Goal: Task Accomplishment & Management: Complete application form

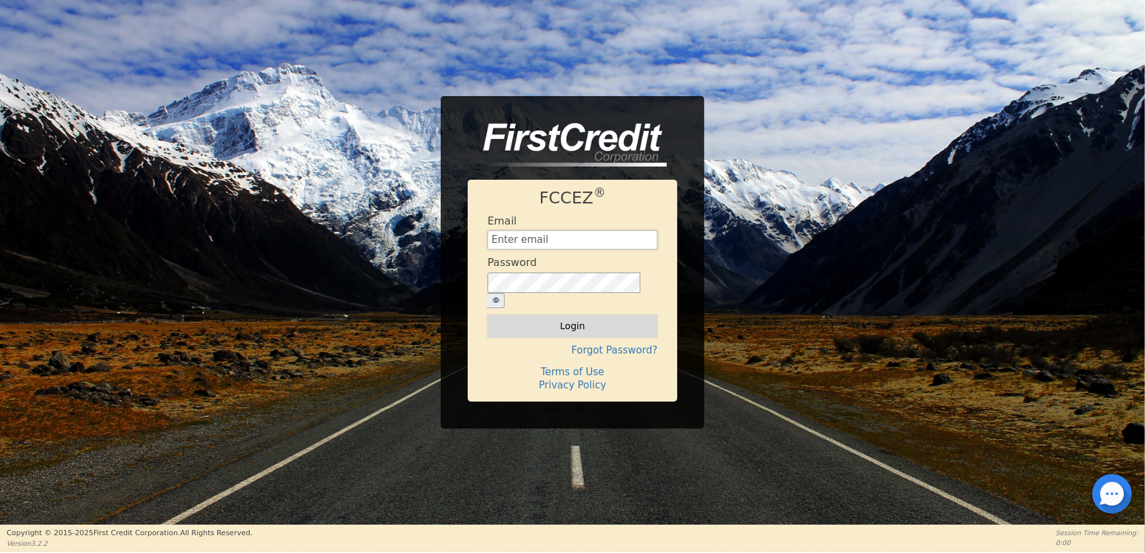
type input "[EMAIL_ADDRESS][DOMAIN_NAME]"
click at [558, 315] on button "Login" at bounding box center [572, 326] width 170 height 22
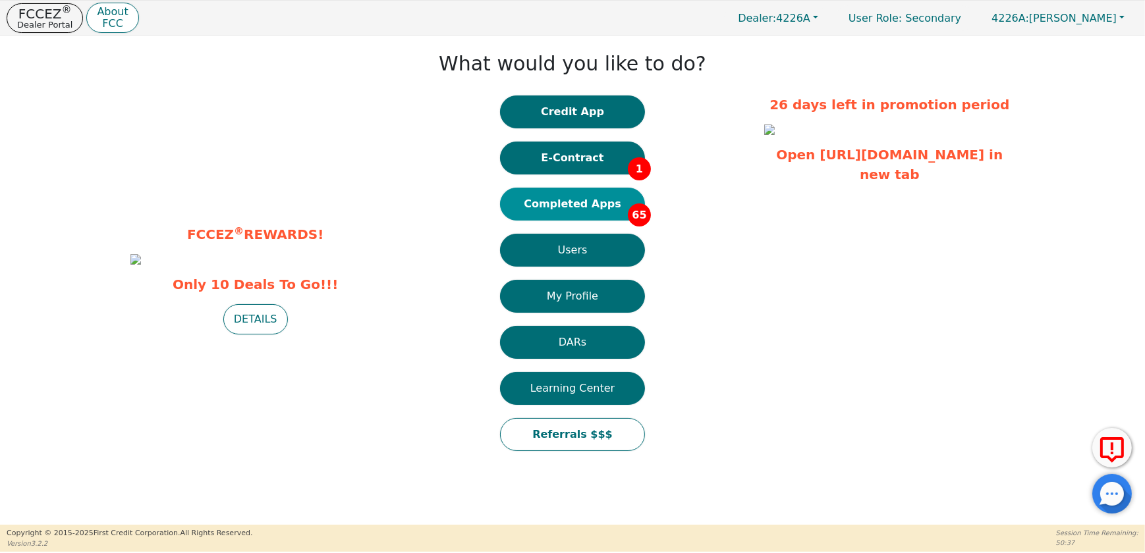
click at [586, 195] on button "Completed Apps 65" at bounding box center [572, 204] width 145 height 33
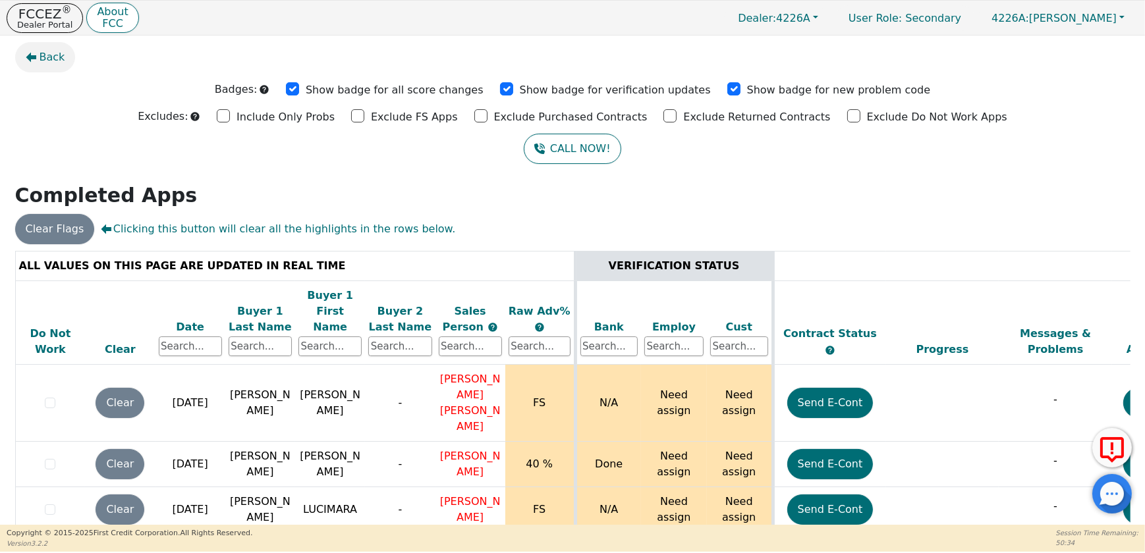
click at [30, 60] on icon "button" at bounding box center [31, 58] width 11 height 10
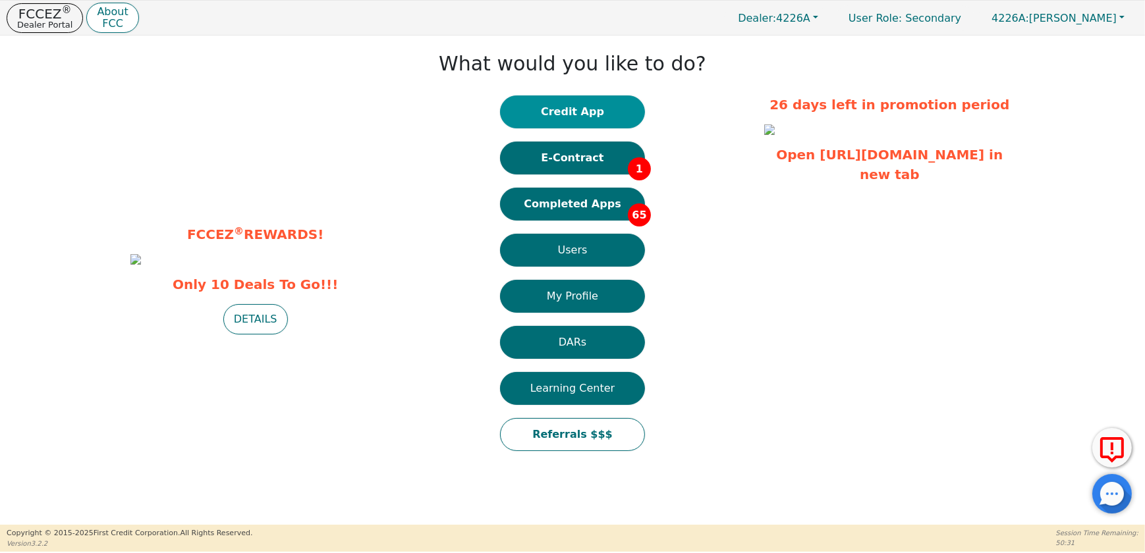
click at [553, 109] on button "Credit App" at bounding box center [572, 112] width 145 height 33
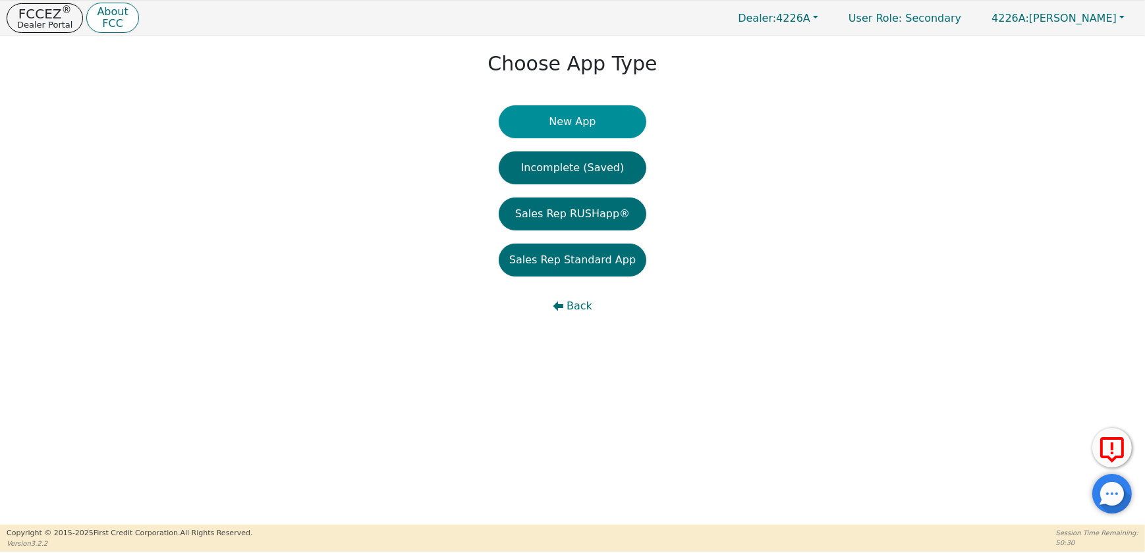
click at [557, 113] on button "New App" at bounding box center [573, 121] width 148 height 33
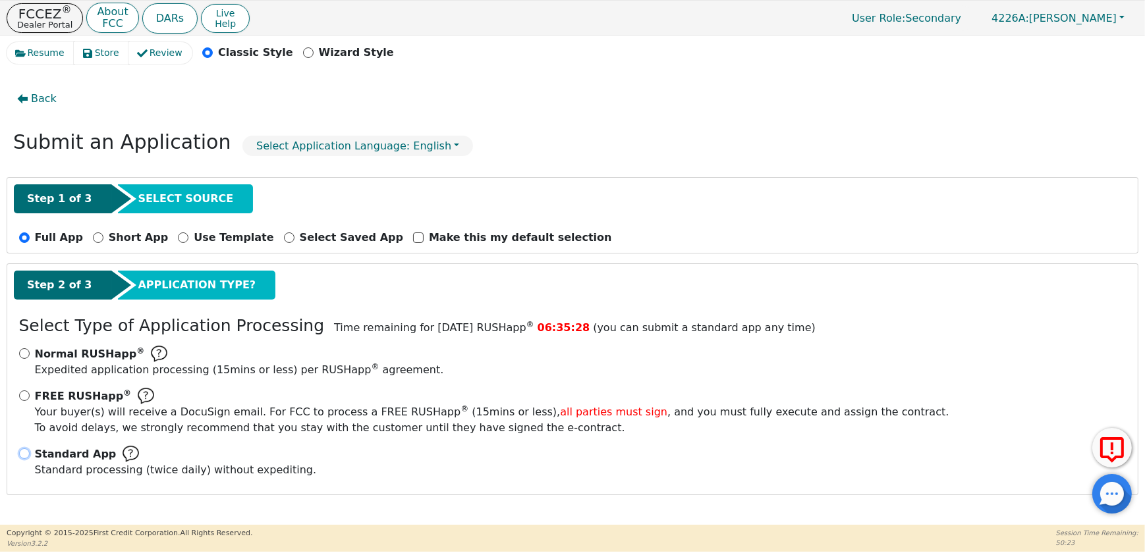
click at [24, 457] on input "Standard App Standard processing (twice daily) without expediting." at bounding box center [24, 454] width 11 height 11
radio input "true"
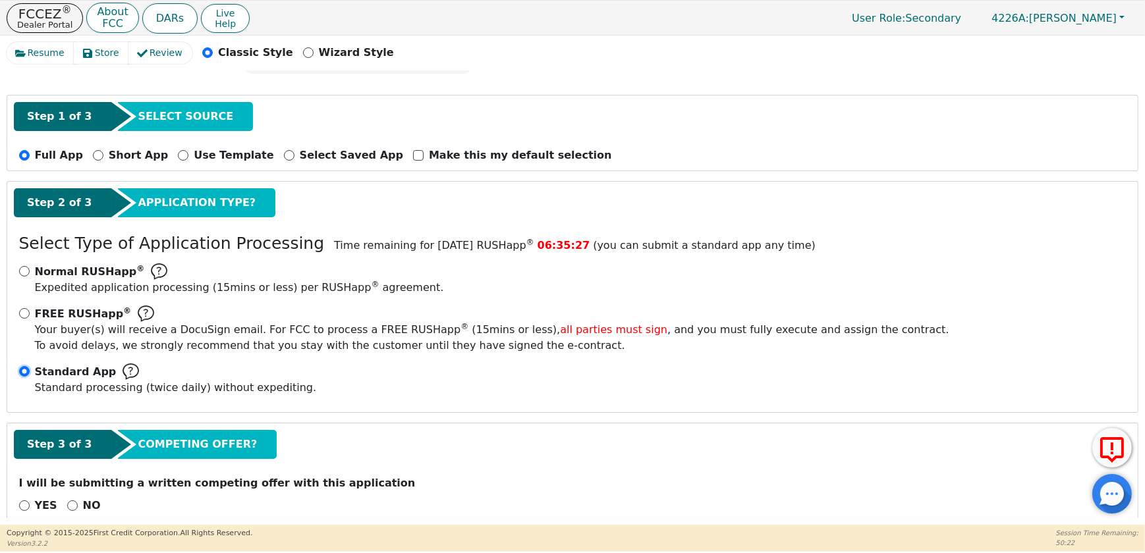
scroll to position [112, 0]
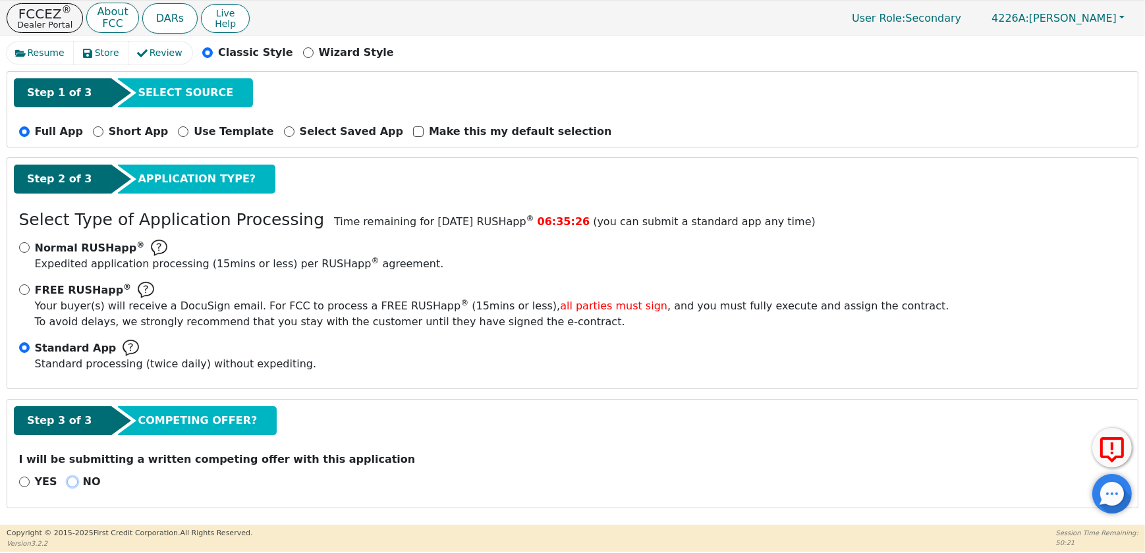
click at [67, 478] on input "NO" at bounding box center [72, 482] width 11 height 11
radio input "true"
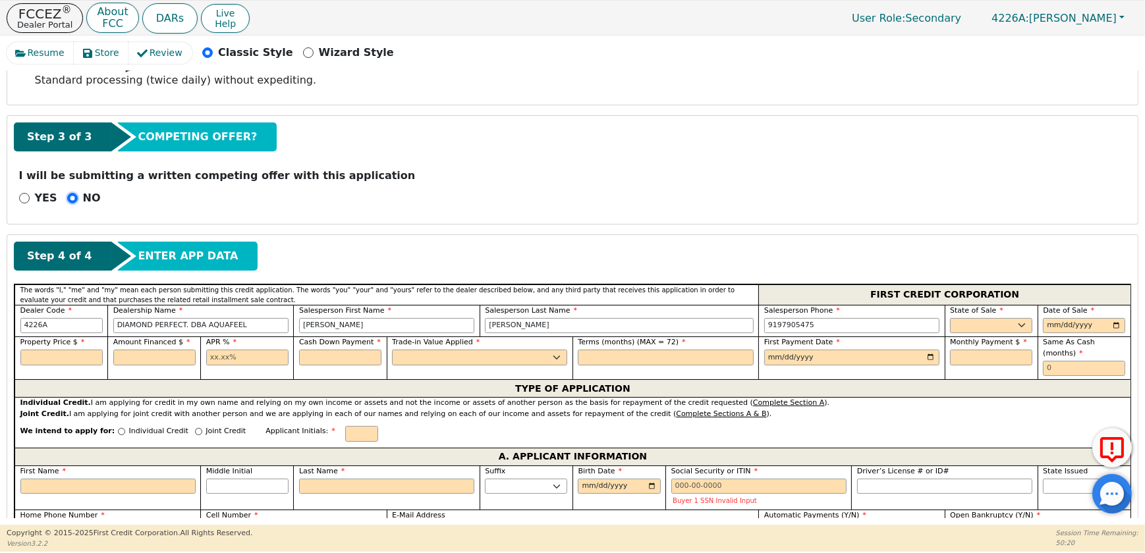
scroll to position [531, 0]
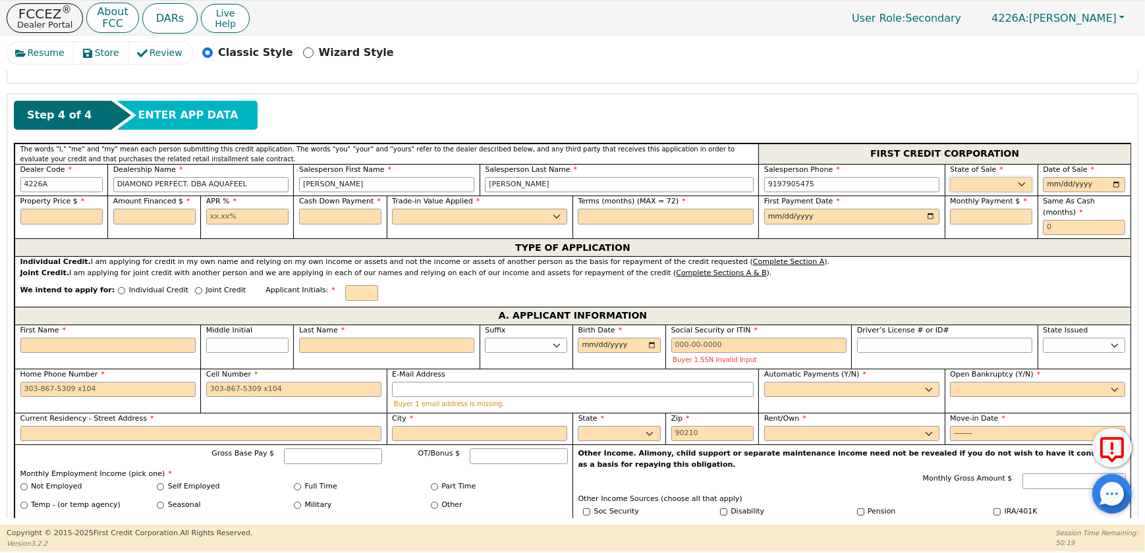
click at [1001, 193] on select "AK AL AR AZ CA CO CT DC DE FL [GEOGRAPHIC_DATA] HI IA ID IL IN KS [GEOGRAPHIC_D…" at bounding box center [991, 185] width 82 height 16
select select "TN"
click at [950, 186] on select "AK AL AR AZ CA CO CT DC DE FL [GEOGRAPHIC_DATA] HI IA ID IL IN KS [GEOGRAPHIC_D…" at bounding box center [991, 185] width 82 height 16
click at [1114, 192] on input "date" at bounding box center [1084, 185] width 82 height 16
type input "[DATE]"
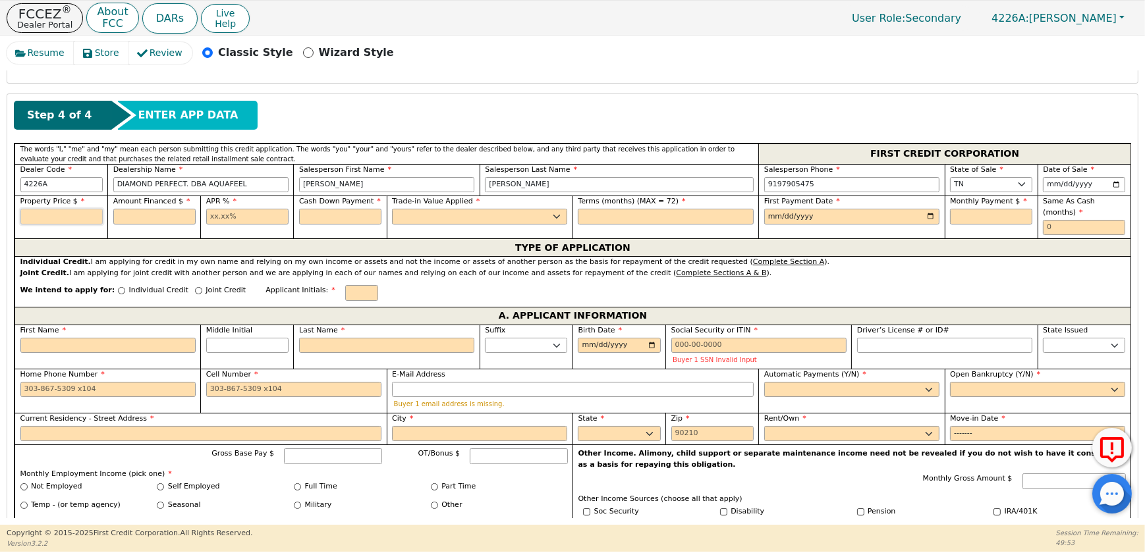
click at [43, 225] on input "text" at bounding box center [61, 217] width 82 height 16
type input "2990.00"
type input "0"
type input "2990.00"
type input "10.99"
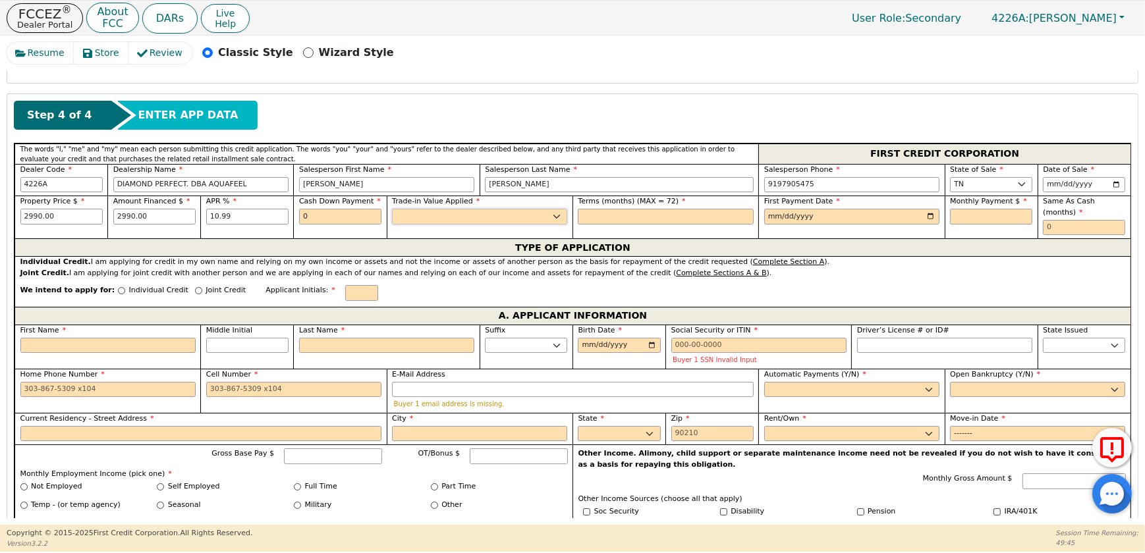
type input "0.00"
drag, startPoint x: 501, startPoint y: 231, endPoint x: 487, endPoint y: 243, distance: 17.7
click at [501, 225] on select "Yes No" at bounding box center [479, 217] width 175 height 16
select select "y"
click at [392, 224] on select "Yes No" at bounding box center [479, 217] width 175 height 16
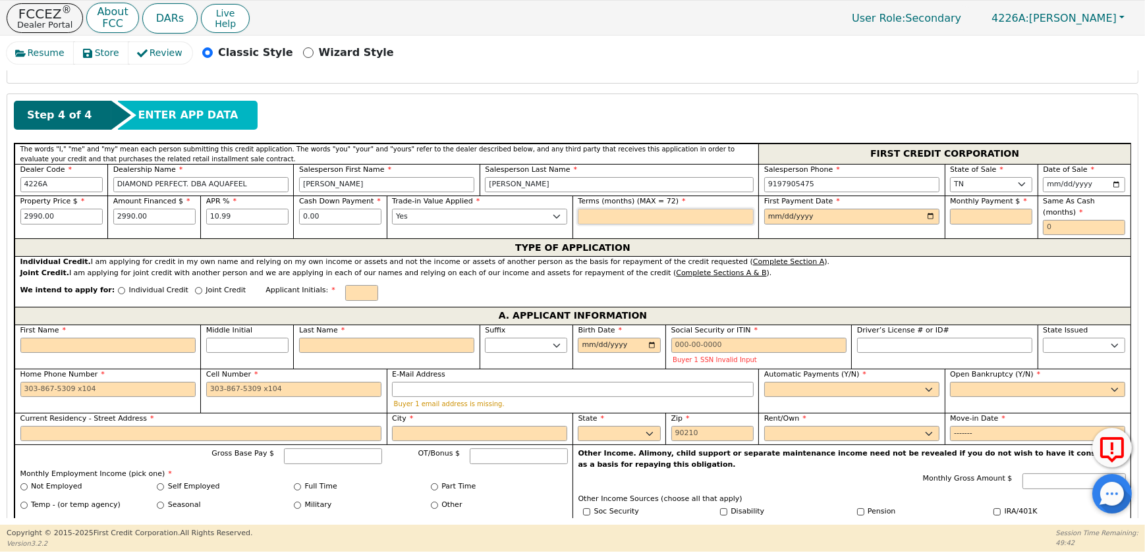
click at [616, 225] on input "text" at bounding box center [665, 217] width 175 height 16
type input "72"
click at [927, 225] on input "date" at bounding box center [851, 217] width 175 height 16
click at [925, 225] on input "date" at bounding box center [851, 217] width 175 height 16
type input "[DATE]"
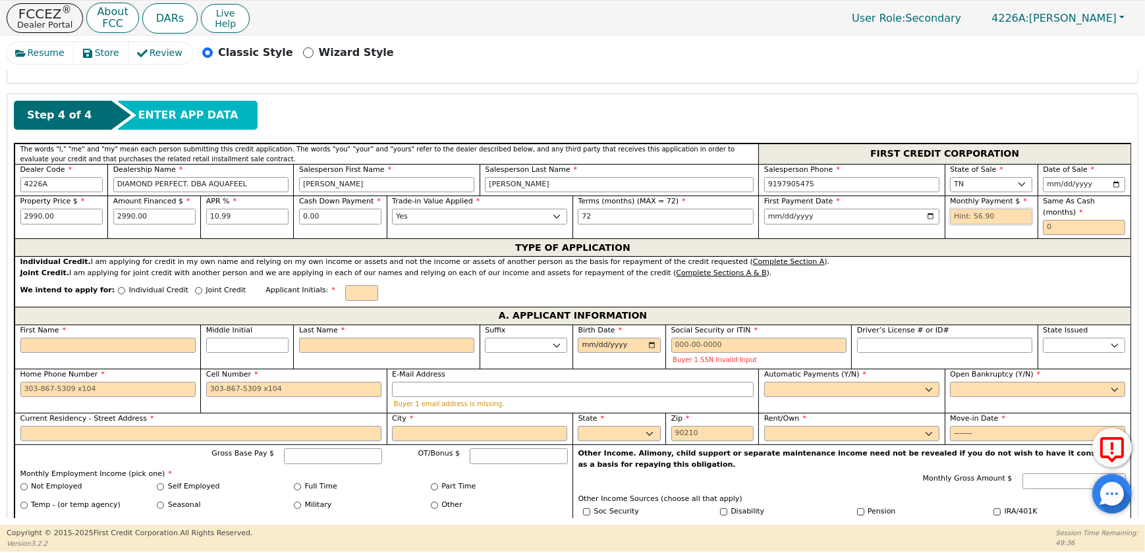
click at [1010, 225] on input "text" at bounding box center [991, 217] width 82 height 16
type input "56.90"
type input "0"
click at [216, 303] on div "Joint Credit" at bounding box center [220, 294] width 51 height 18
click at [144, 296] on p "Individual Credit" at bounding box center [158, 290] width 59 height 11
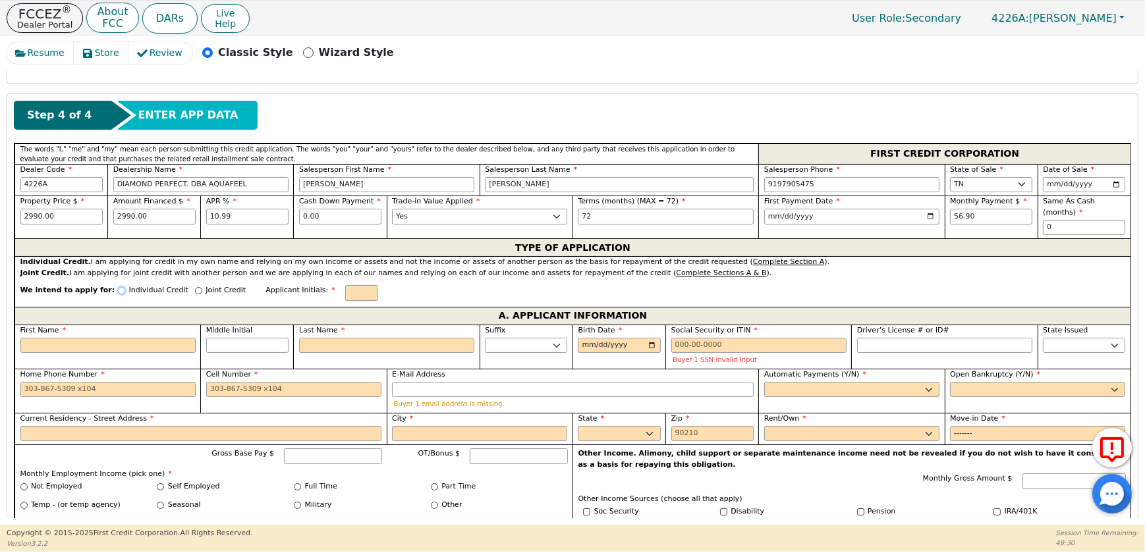
click at [125, 294] on input "Individual Credit" at bounding box center [121, 290] width 7 height 7
radio input "true"
click at [378, 301] on input "text" at bounding box center [361, 293] width 33 height 16
type input "c"
click at [156, 354] on input "First Name" at bounding box center [107, 346] width 175 height 16
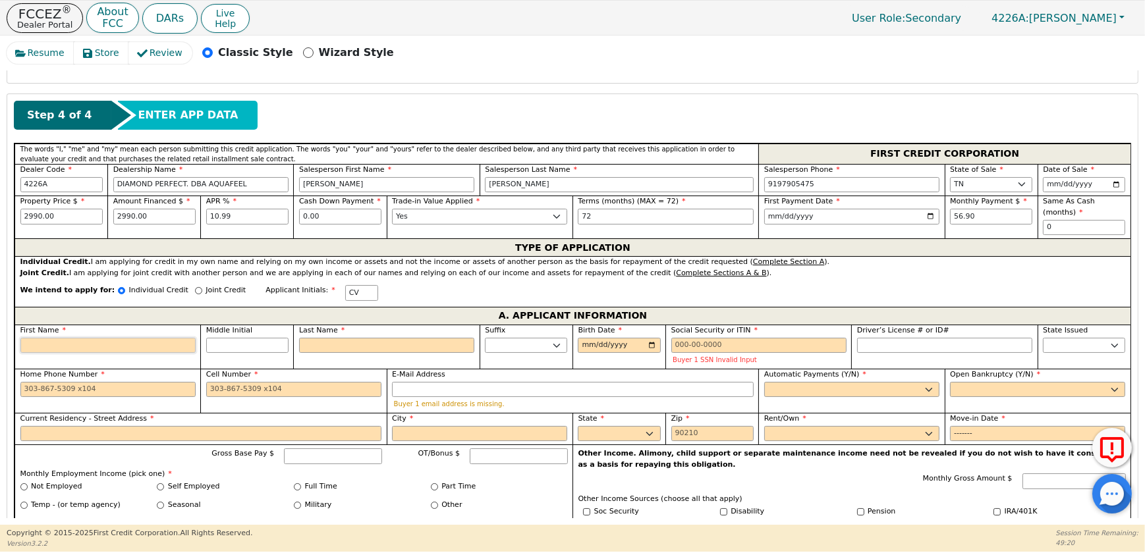
type input "C"
type input "CA"
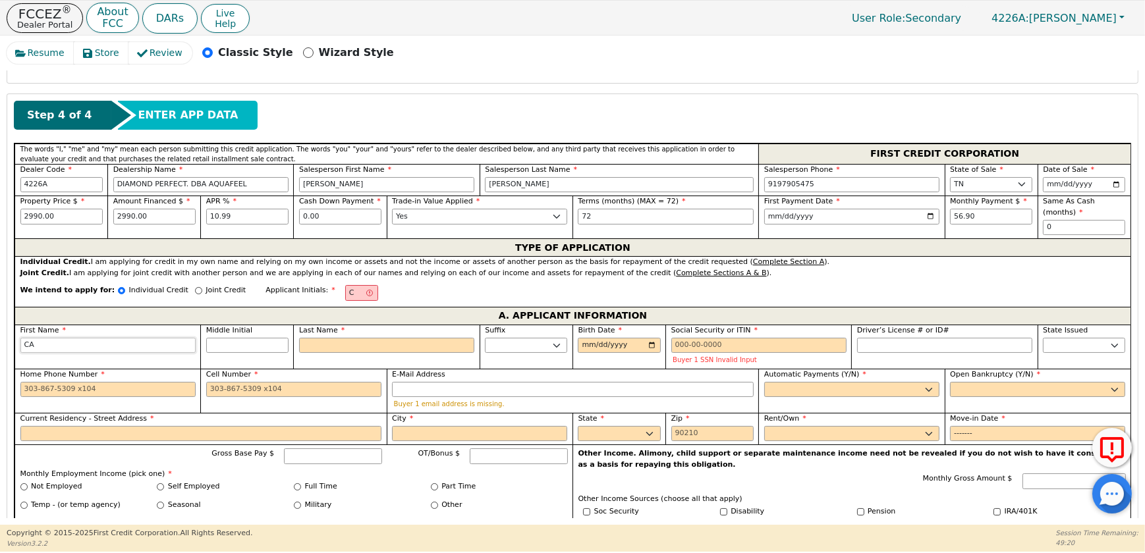
type input "CAR"
type input "CARE"
type input "CAREL"
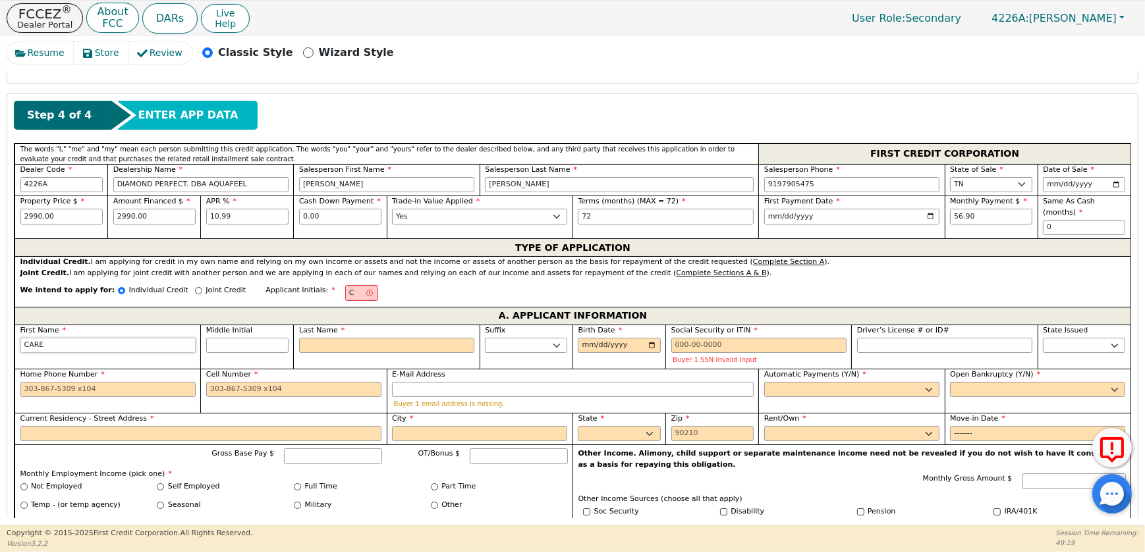
type input "CAREL"
type input "CARELY"
type input "CARELYS"
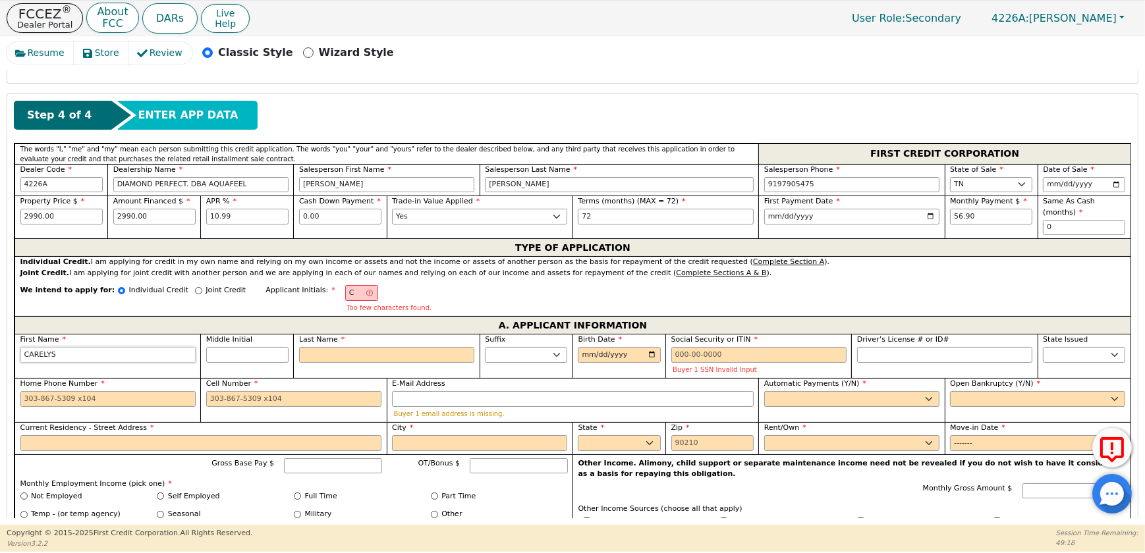
type input "CARELYS"
type input "CV"
type input "V"
type input "CARELYS V"
type input "VI"
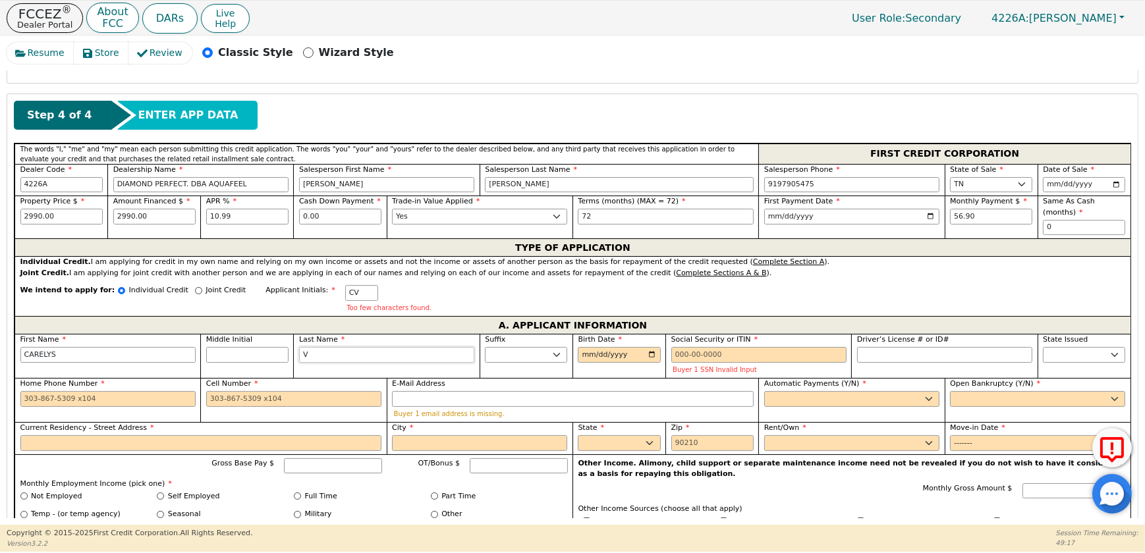
type input "CARELYS VI"
type input "VIL"
type input "CARELYS VIL"
type input "VILL"
type input "CARELYS VILL"
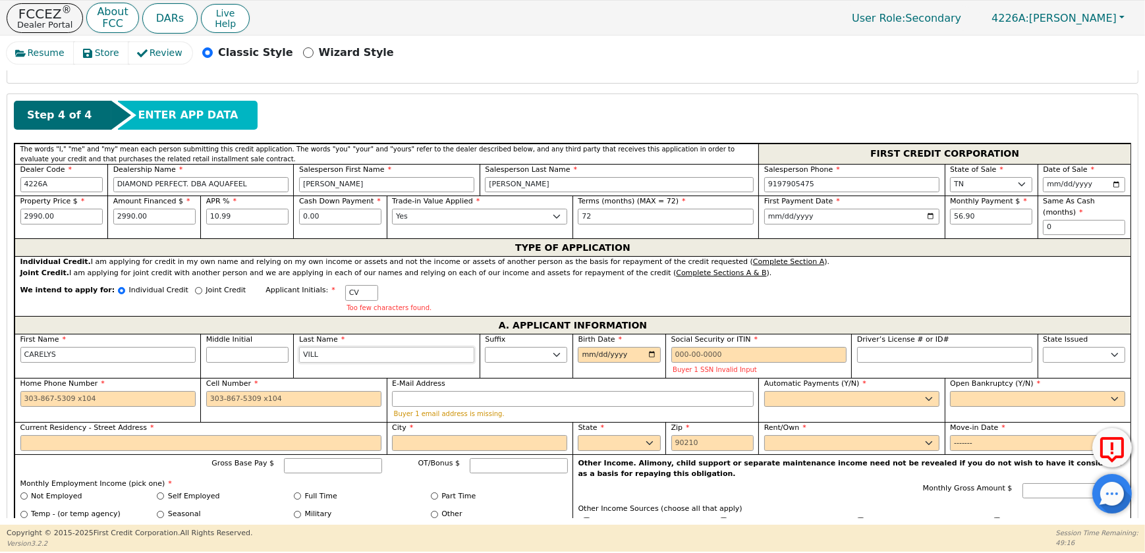
type input "VILLE"
type input "CARELYS VILLE"
type input "VILLEG"
type input "CARELYS VILLEG"
type input "[PERSON_NAME]"
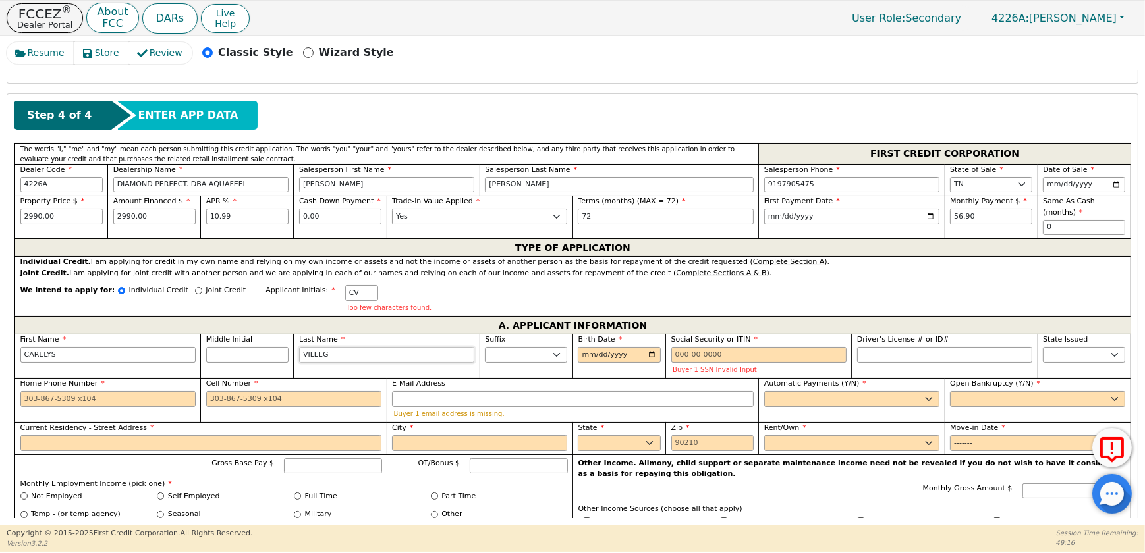
type input "CARELYS [PERSON_NAME]"
type input "[PERSON_NAME]"
type input "CARELYS [PERSON_NAME]"
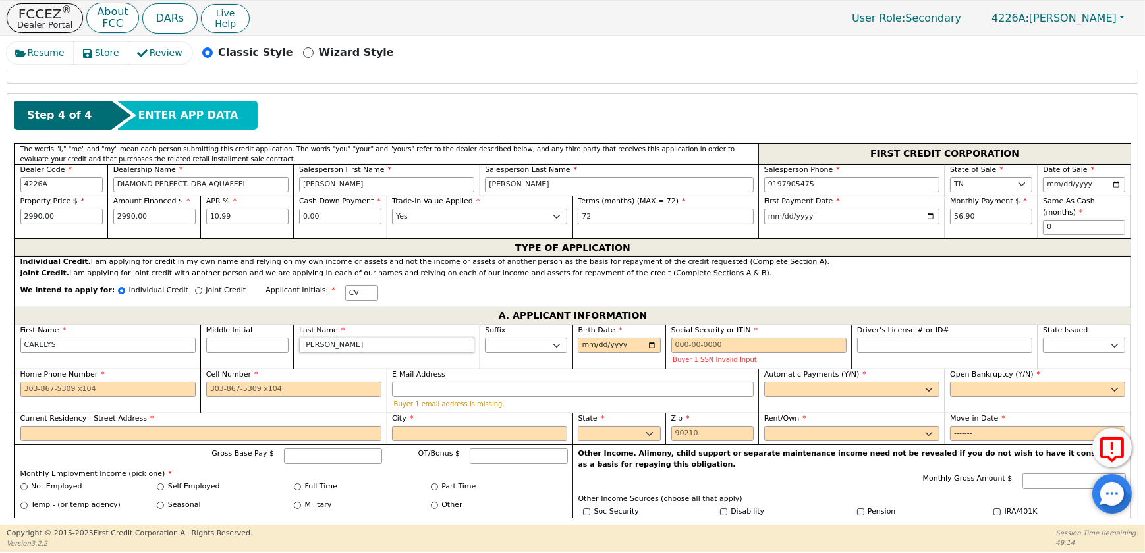
type input "[PERSON_NAME]"
click at [588, 354] on input "Birth Date" at bounding box center [619, 346] width 82 height 16
type input "[DATE]"
click at [705, 354] on input "Social Security or ITIN" at bounding box center [758, 346] width 175 height 16
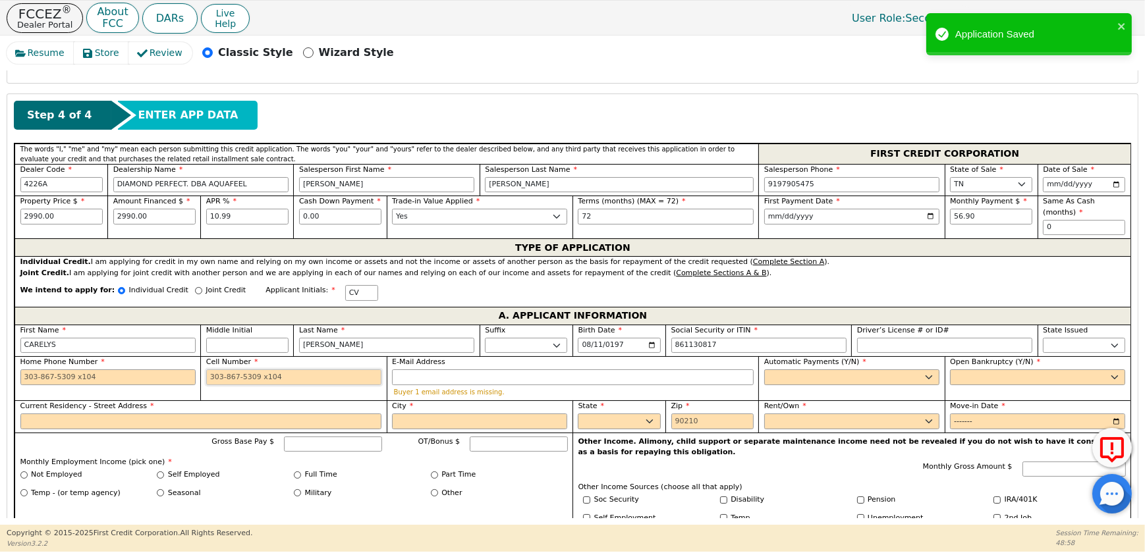
type input "***-**-0817"
click at [303, 385] on input "Cell Number" at bounding box center [293, 378] width 175 height 16
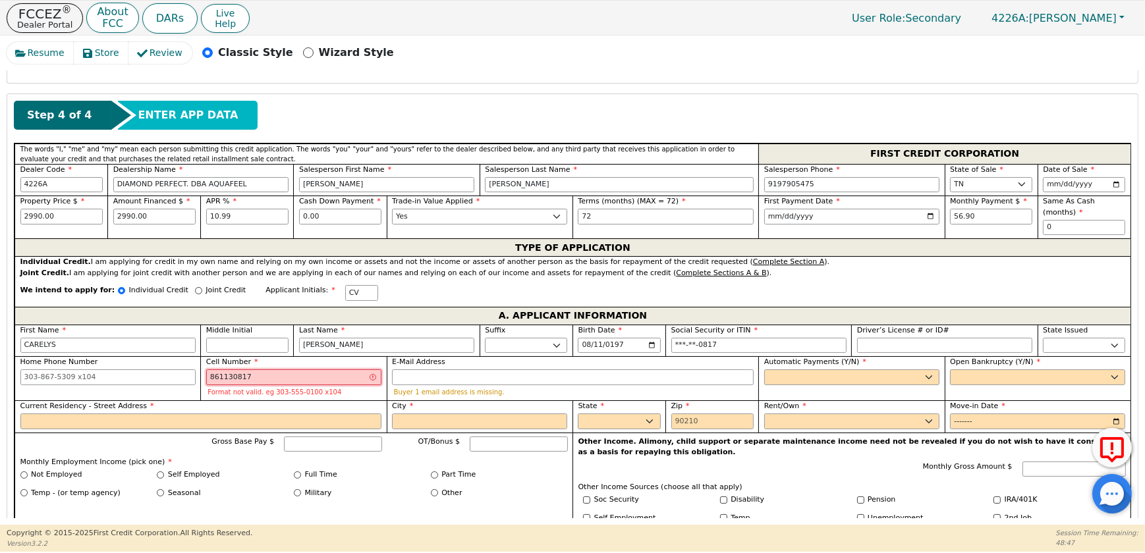
type input "861130817"
click at [467, 368] on label "E-Mail Address" at bounding box center [573, 362] width 362 height 11
click at [467, 385] on input "E-Mail Address" at bounding box center [573, 378] width 362 height 16
drag, startPoint x: 130, startPoint y: 425, endPoint x: 105, endPoint y: 424, distance: 25.1
click at [105, 425] on div "First Name CARELYS Middle Initial Last Name [PERSON_NAME] Sr. II III IV Birth D…" at bounding box center [572, 499] width 1116 height 348
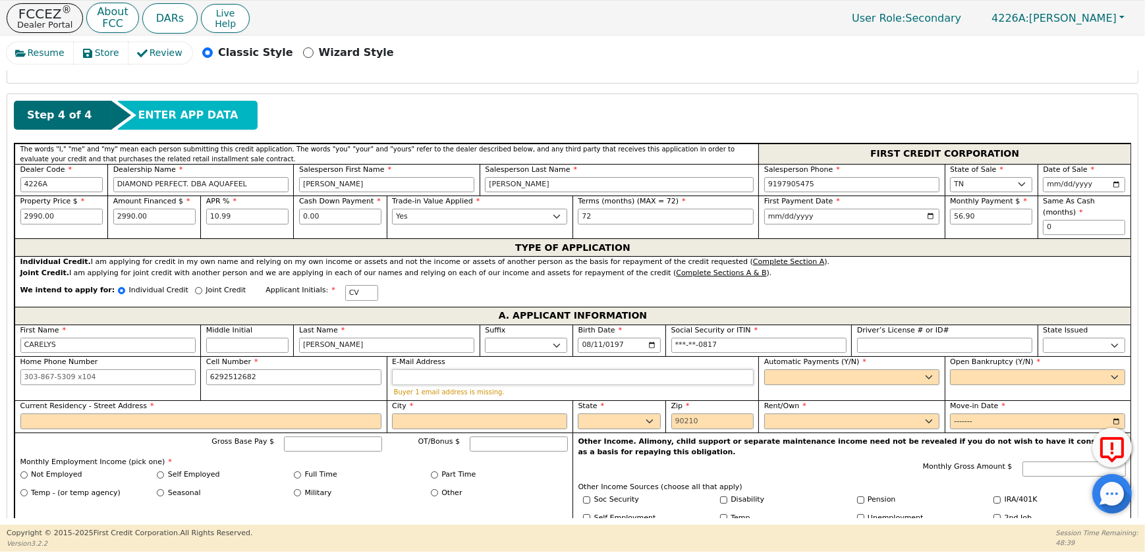
type input "[PHONE_NUMBER]"
click at [431, 385] on input "E-Mail Address" at bounding box center [573, 378] width 362 height 16
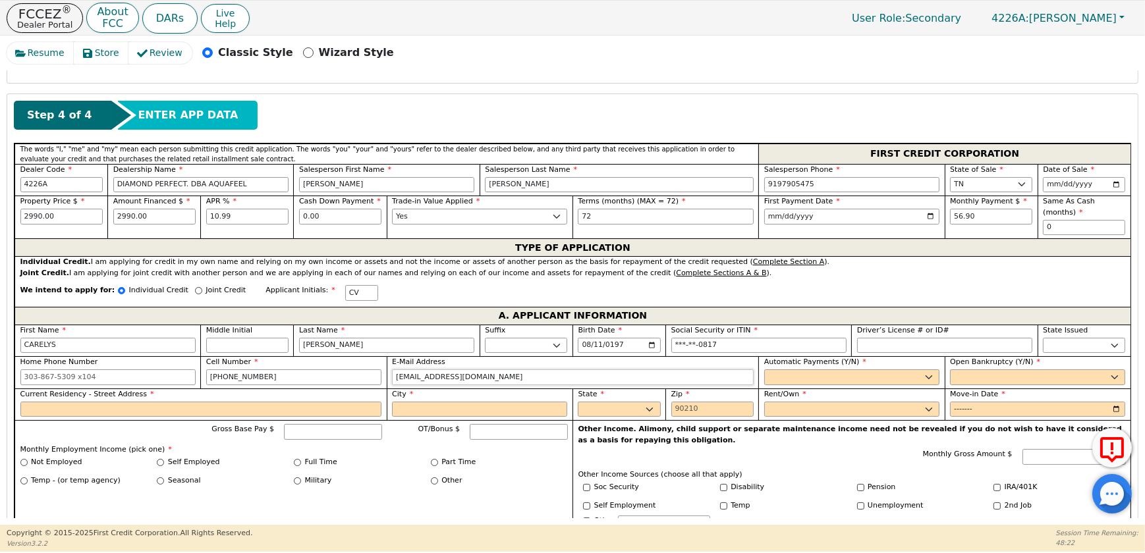
type input "[EMAIL_ADDRESS][DOMAIN_NAME]"
drag, startPoint x: 819, startPoint y: 415, endPoint x: 819, endPoint y: 424, distance: 9.2
click at [819, 385] on select "Yes No" at bounding box center [851, 378] width 175 height 16
select select "y"
click at [764, 385] on select "Yes No" at bounding box center [851, 378] width 175 height 16
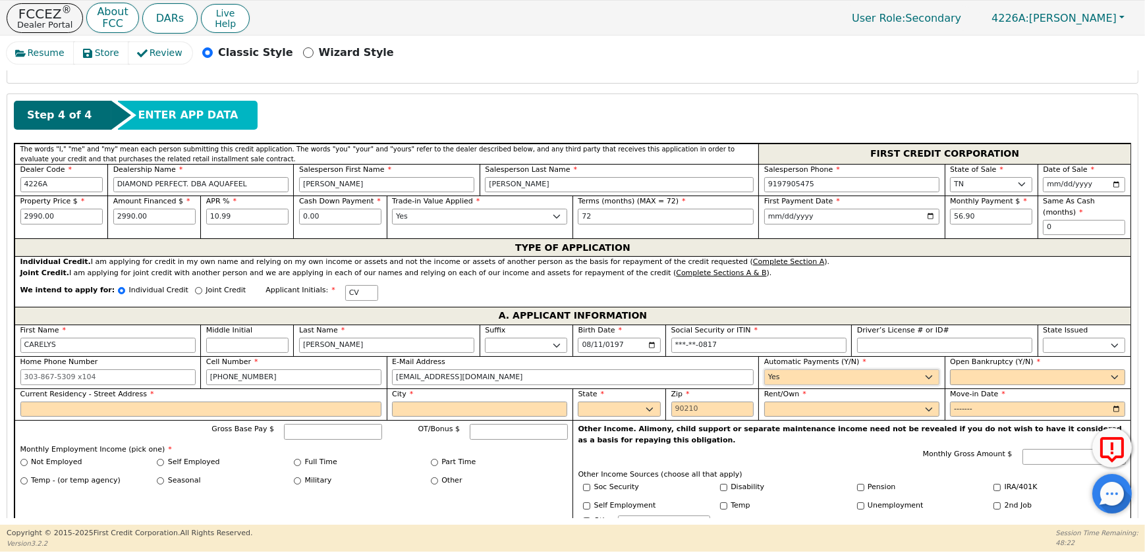
type input "CARELYS [PERSON_NAME]"
drag, startPoint x: 1025, startPoint y: 418, endPoint x: 1015, endPoint y: 428, distance: 14.0
click at [1025, 385] on select "Yes No" at bounding box center [1037, 378] width 175 height 16
select select "n"
click at [950, 385] on select "Yes No" at bounding box center [1037, 378] width 175 height 16
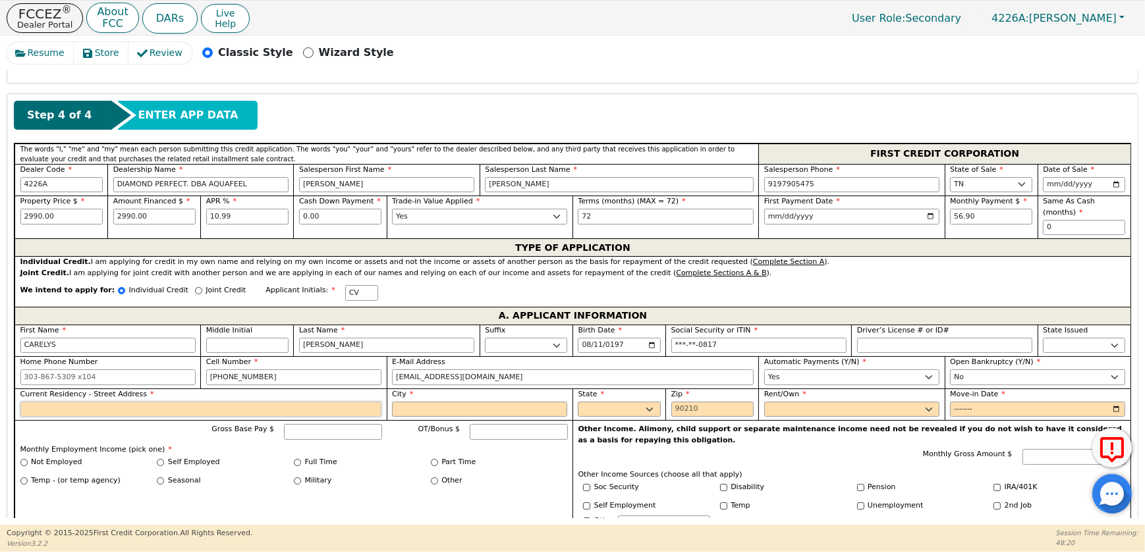
click at [72, 418] on input "Current Residency - Street Address" at bounding box center [201, 410] width 362 height 16
type input "[STREET_ADDRESS][PERSON_NAME]"
click at [418, 418] on input "City" at bounding box center [479, 410] width 175 height 16
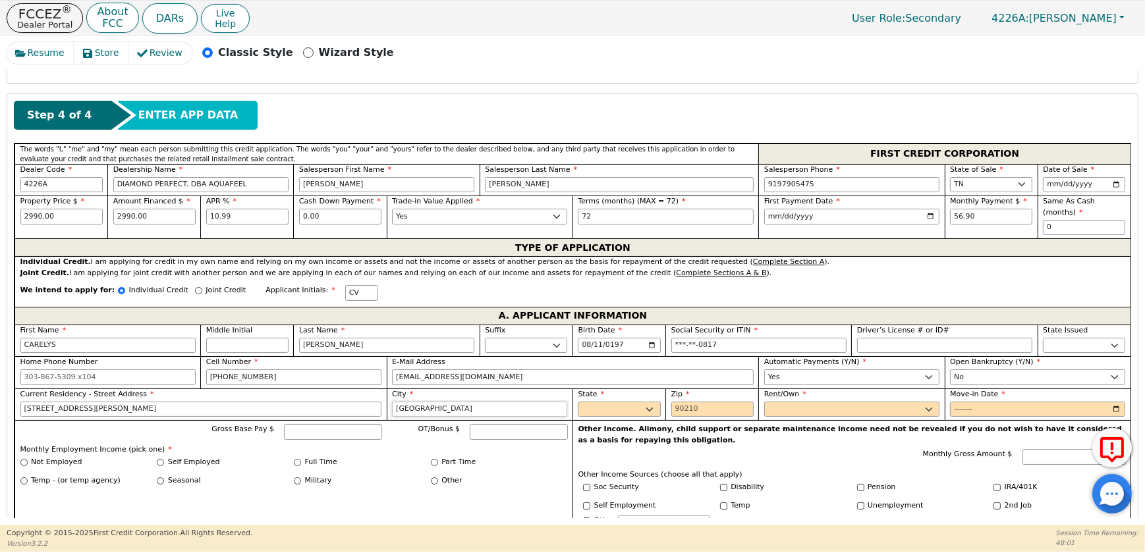
type input "[GEOGRAPHIC_DATA]"
select select "TN"
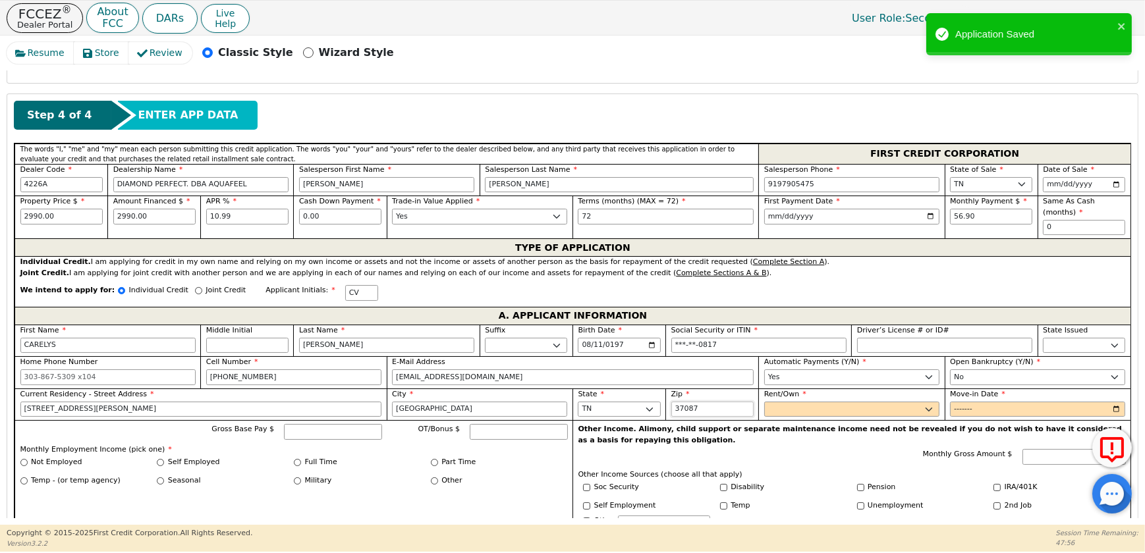
type input "37087"
drag, startPoint x: 785, startPoint y: 456, endPoint x: 788, endPoint y: 466, distance: 10.2
click at [785, 418] on select "Rent Own" at bounding box center [851, 410] width 175 height 16
select select "Rent"
click at [764, 418] on select "Rent Own" at bounding box center [851, 410] width 175 height 16
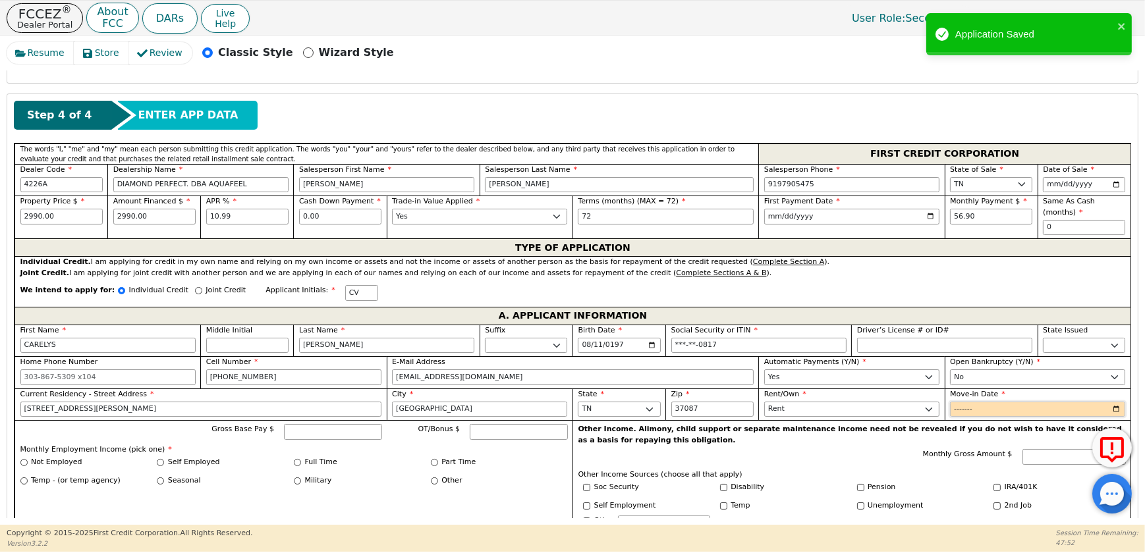
click at [1035, 418] on input "Move-in Date" at bounding box center [1037, 410] width 175 height 16
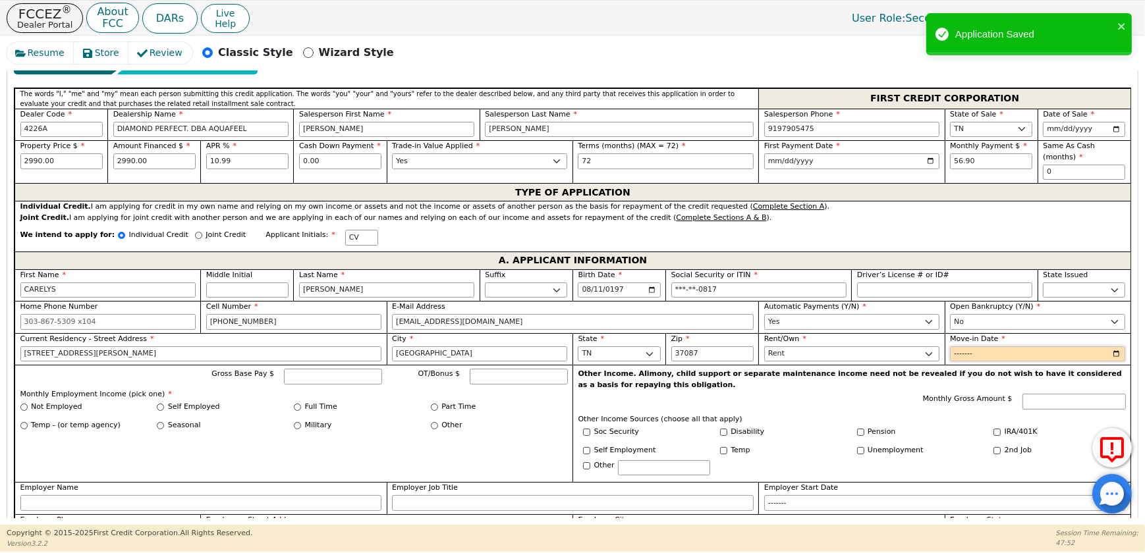
scroll to position [651, 0]
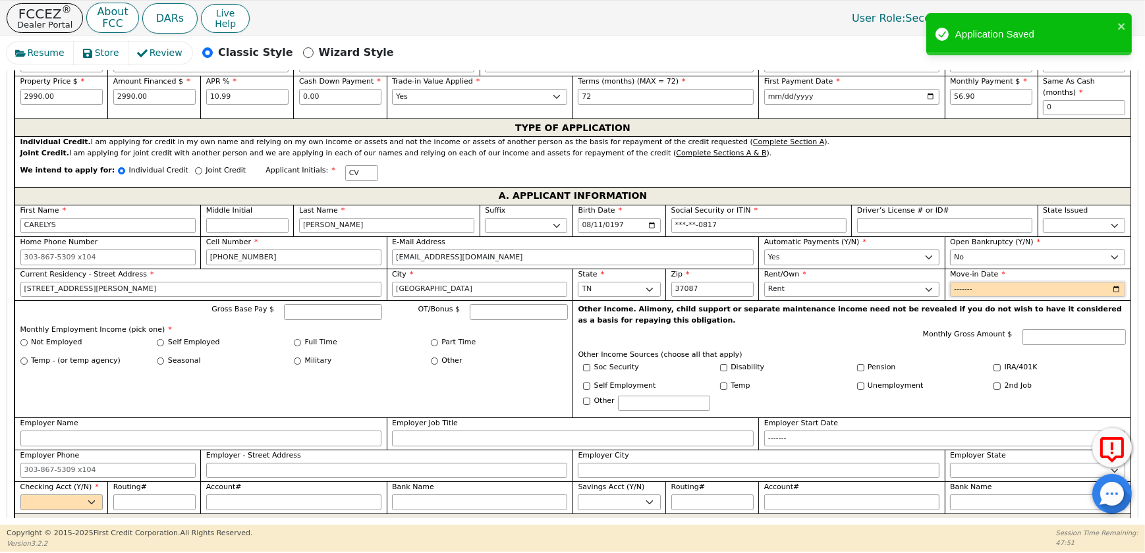
click at [1116, 298] on input "Move-in Date" at bounding box center [1037, 290] width 175 height 16
type input "2024-09"
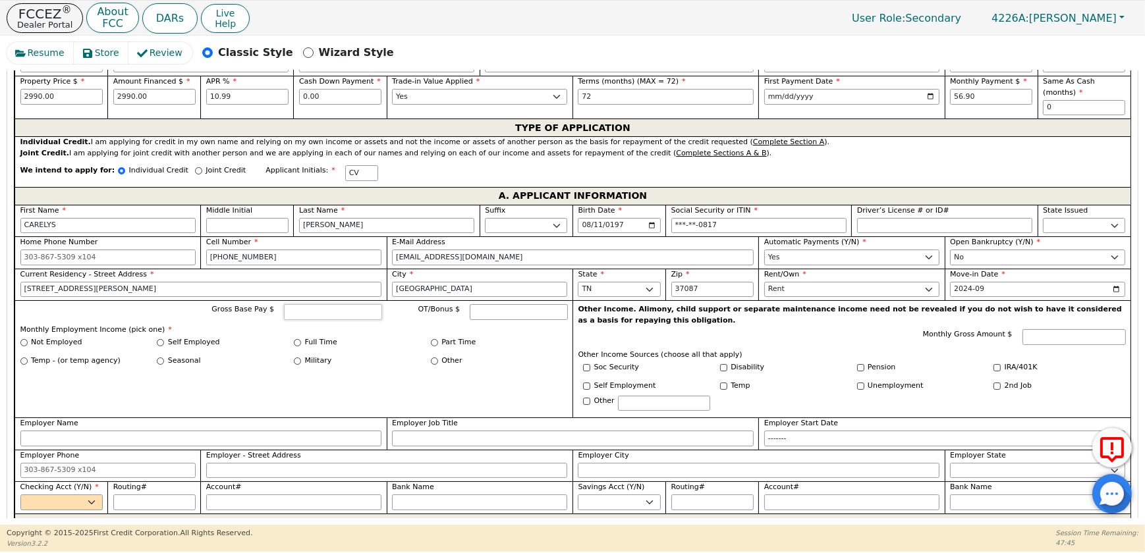
click at [298, 320] on input "Gross Base Pay $" at bounding box center [332, 312] width 97 height 16
type input "4350.00"
click at [302, 348] on div "Full Time" at bounding box center [362, 342] width 137 height 11
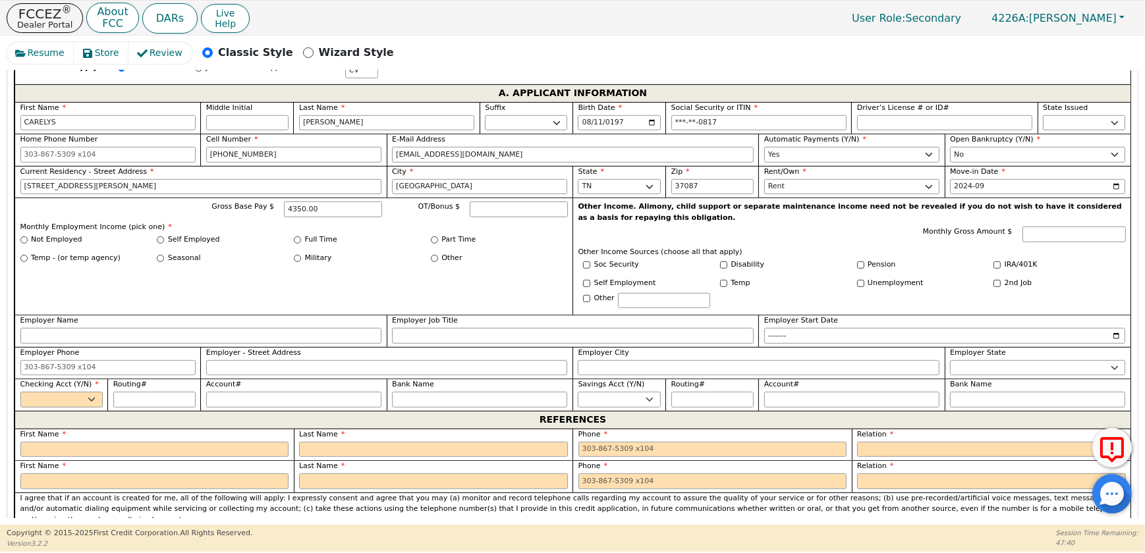
scroll to position [890, 0]
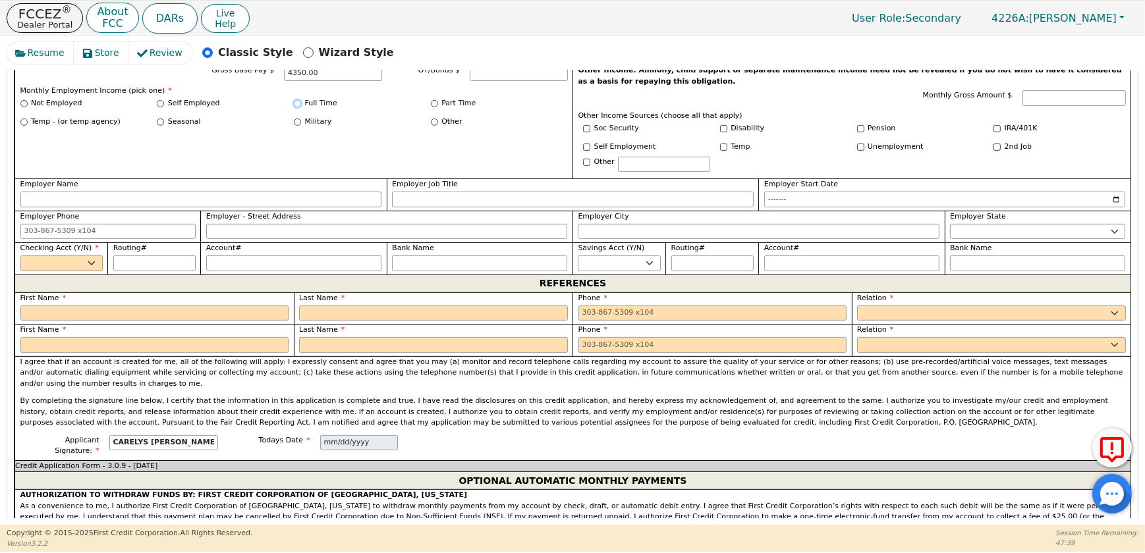
click at [298, 107] on input "Full Time" at bounding box center [297, 103] width 7 height 7
radio input "true"
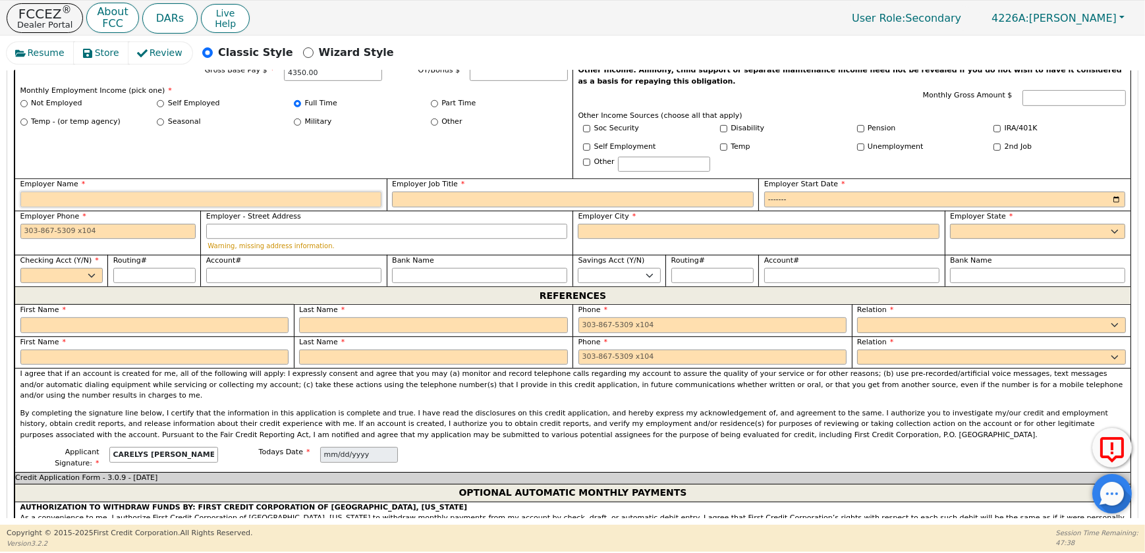
click at [184, 207] on input "Employer Name" at bounding box center [201, 200] width 362 height 16
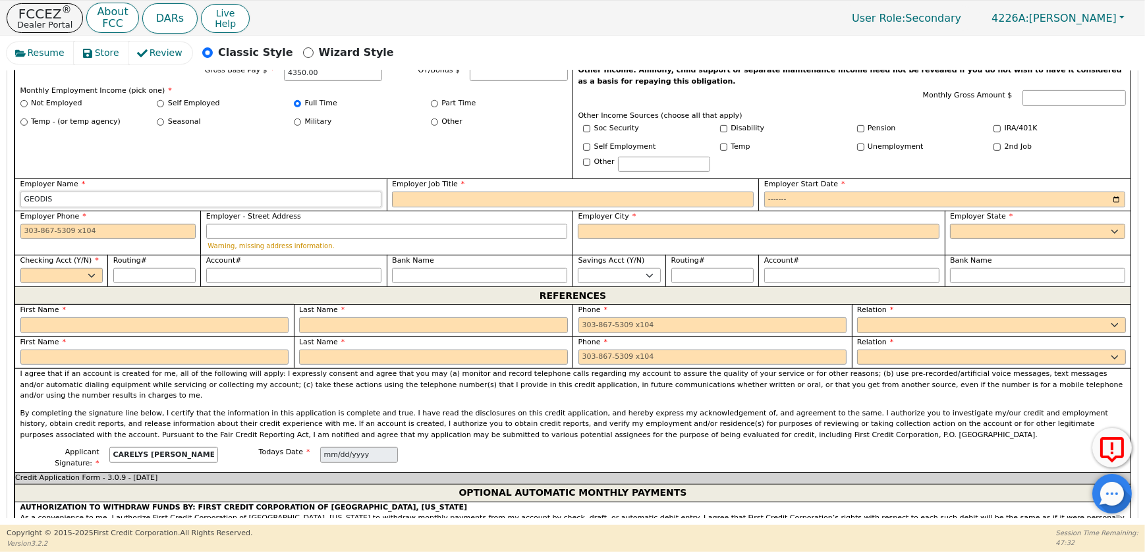
type input "GEODIS"
click at [497, 207] on input "Employer Job Title" at bounding box center [573, 200] width 362 height 16
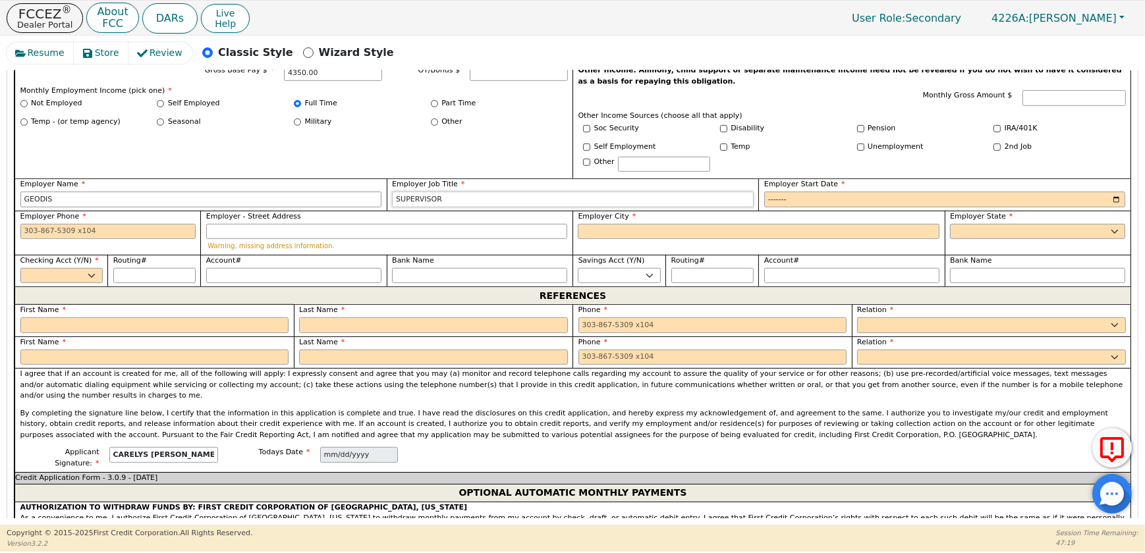
type input "SUPERVISOR"
click at [1113, 207] on input "Employer Start Date" at bounding box center [945, 200] width 362 height 16
type input "2023-09"
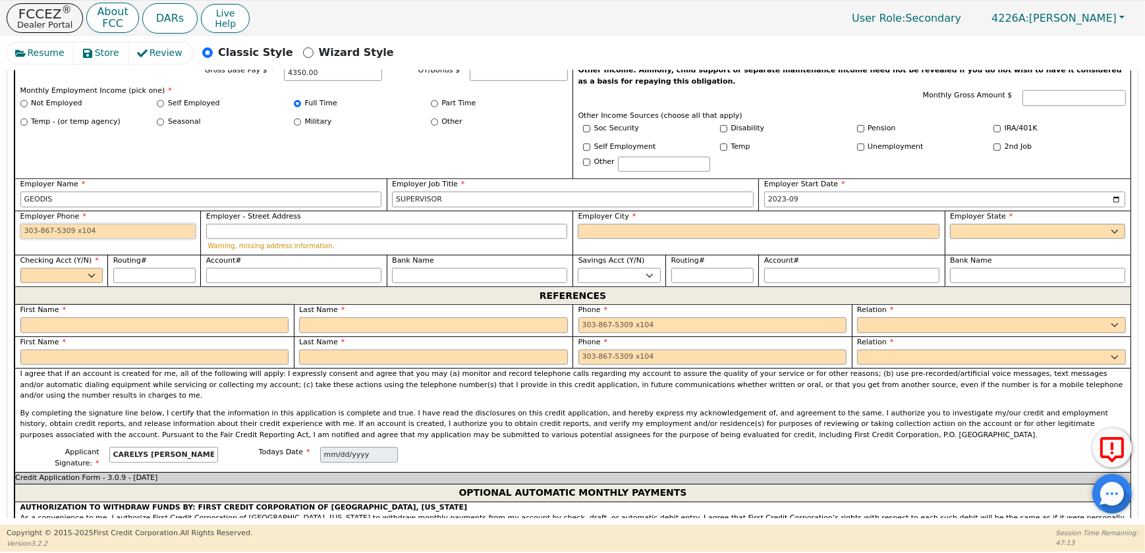
click at [105, 240] on input "Employer Phone" at bounding box center [107, 232] width 175 height 16
click at [38, 284] on select "Yes No" at bounding box center [61, 276] width 82 height 16
select select "y"
click at [20, 284] on select "Yes No" at bounding box center [61, 276] width 82 height 16
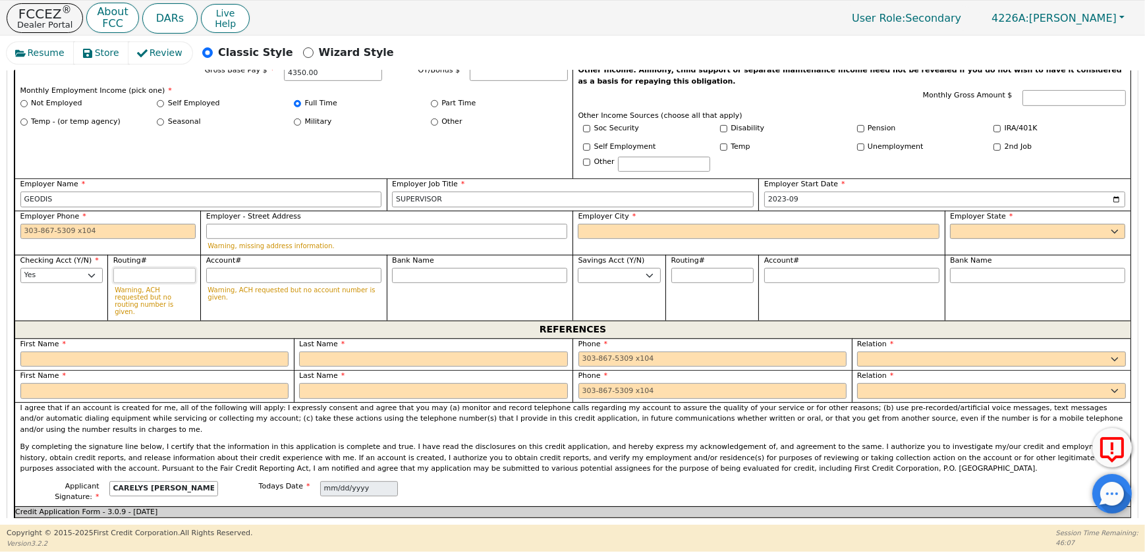
click at [151, 284] on input "Routing#" at bounding box center [154, 276] width 82 height 16
type input "0"
type input "*"
type input "06"
type input "**"
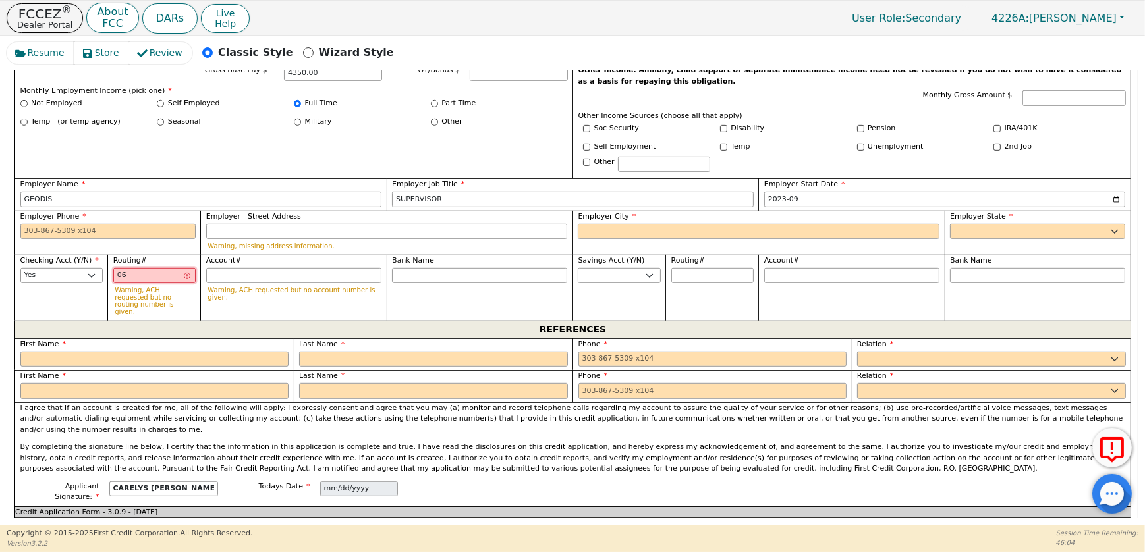
type input "064"
type input "***"
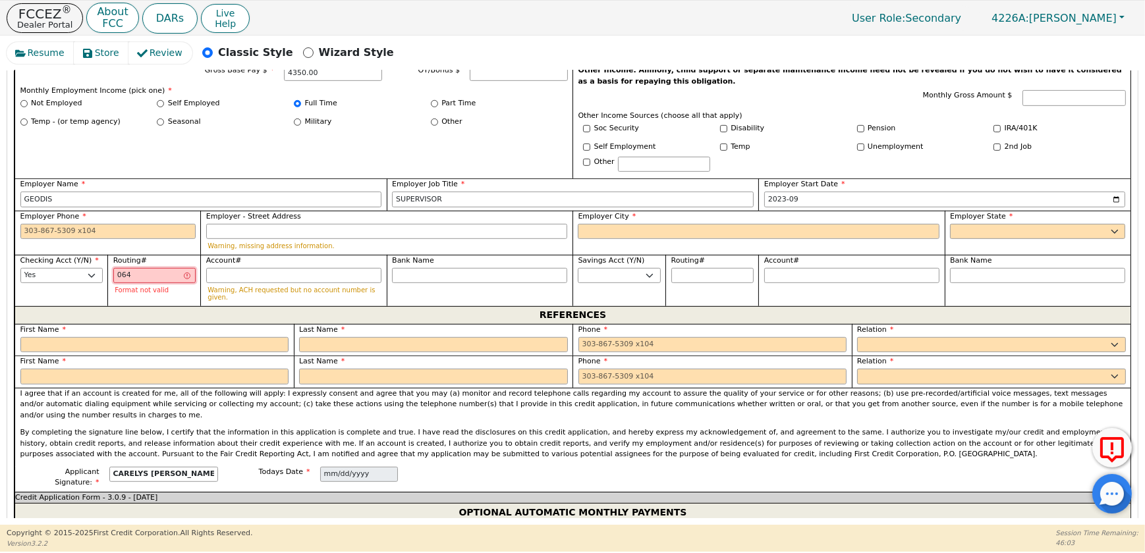
type input "0640"
type input "****"
type input "06400"
type input "*****"
type input "064000"
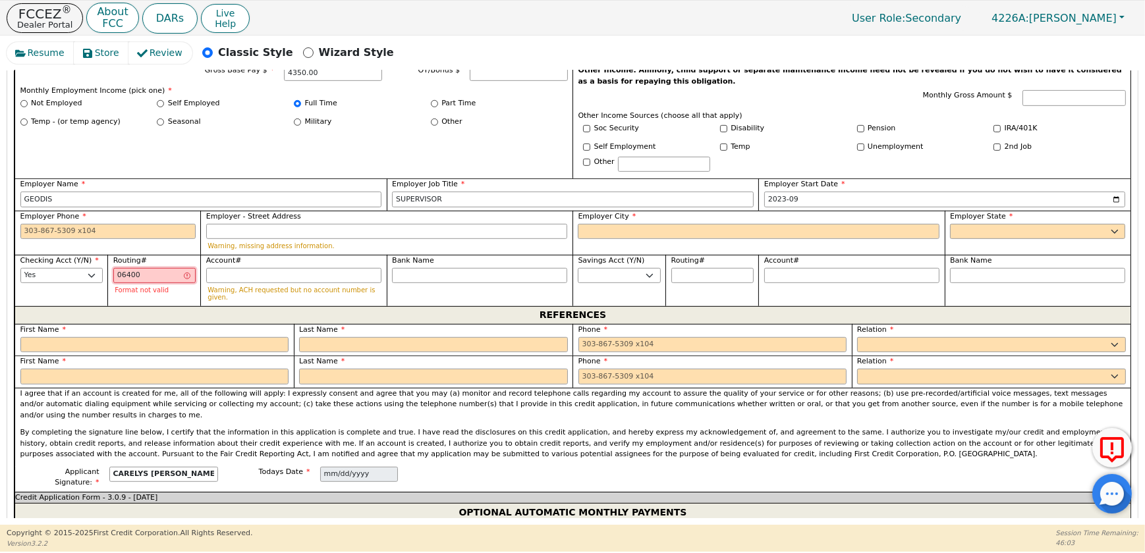
type input "******"
type input "0640000"
type input "*******"
type input "06400002"
type input "********"
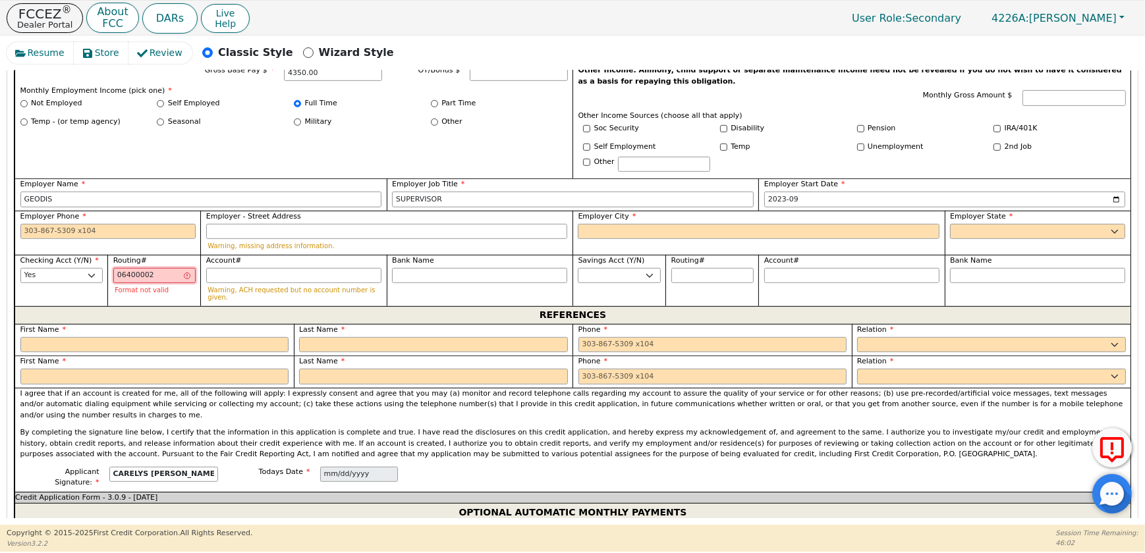
type input "064000020"
type input "*********"
click at [349, 284] on input "Account#" at bounding box center [293, 276] width 175 height 16
type input "4"
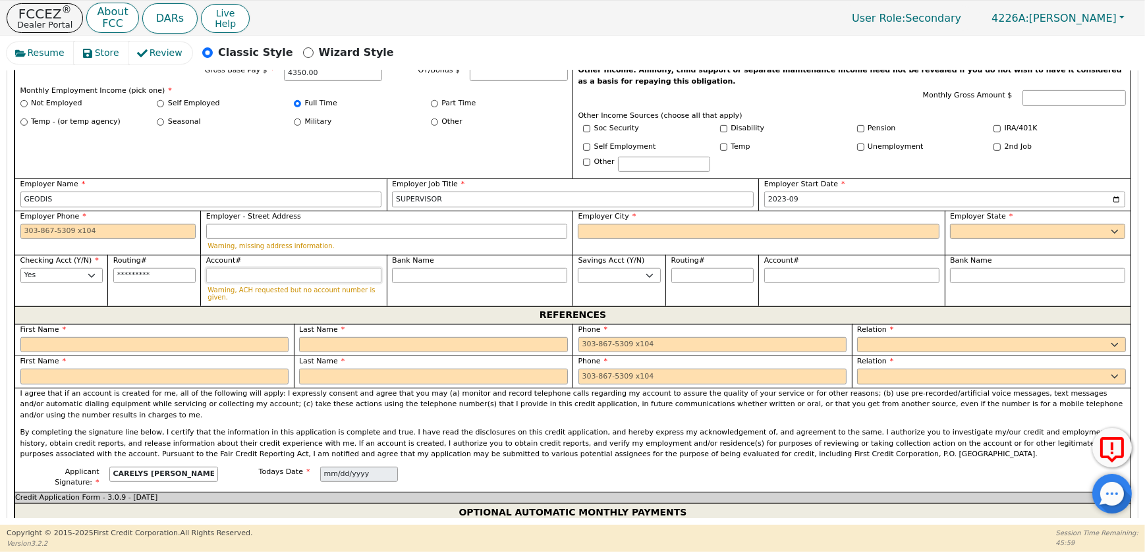
type input "*"
type input "44"
type input "**"
type input "444"
type input "***"
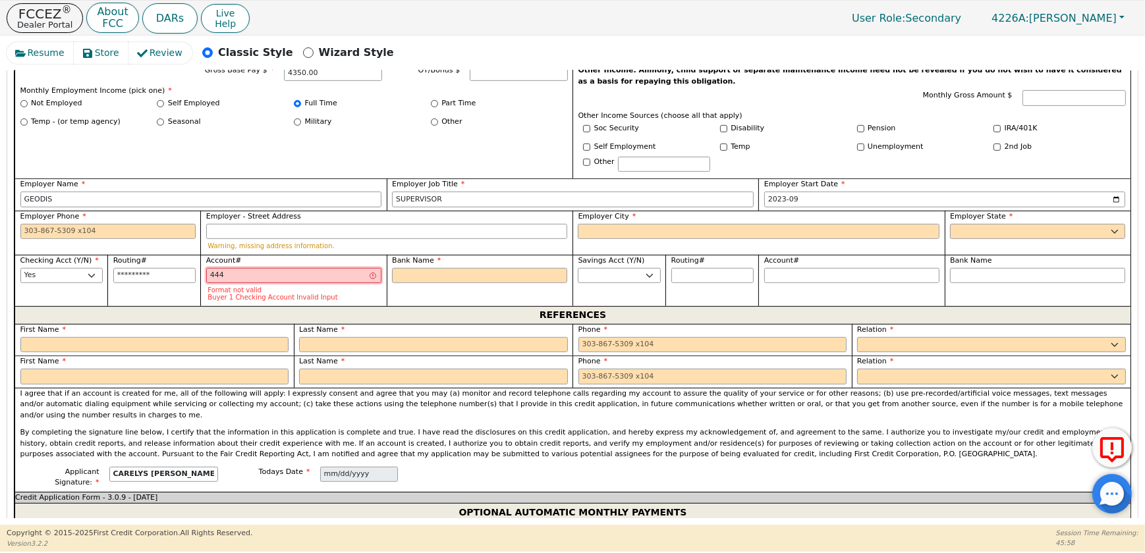
type input "4440"
type input "****"
type input "44402"
type input "*****"
type input "444028"
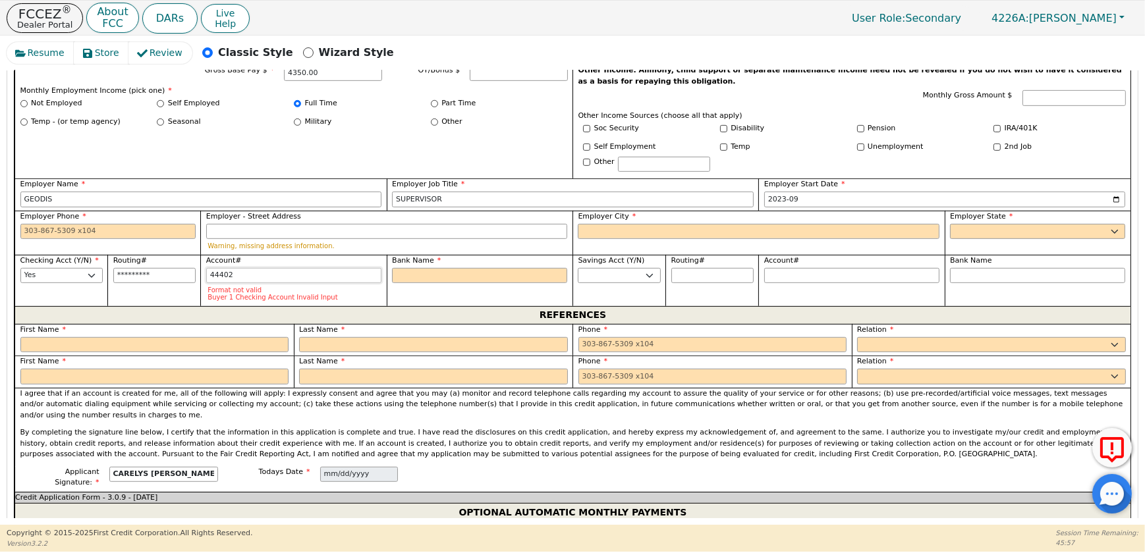
type input "******"
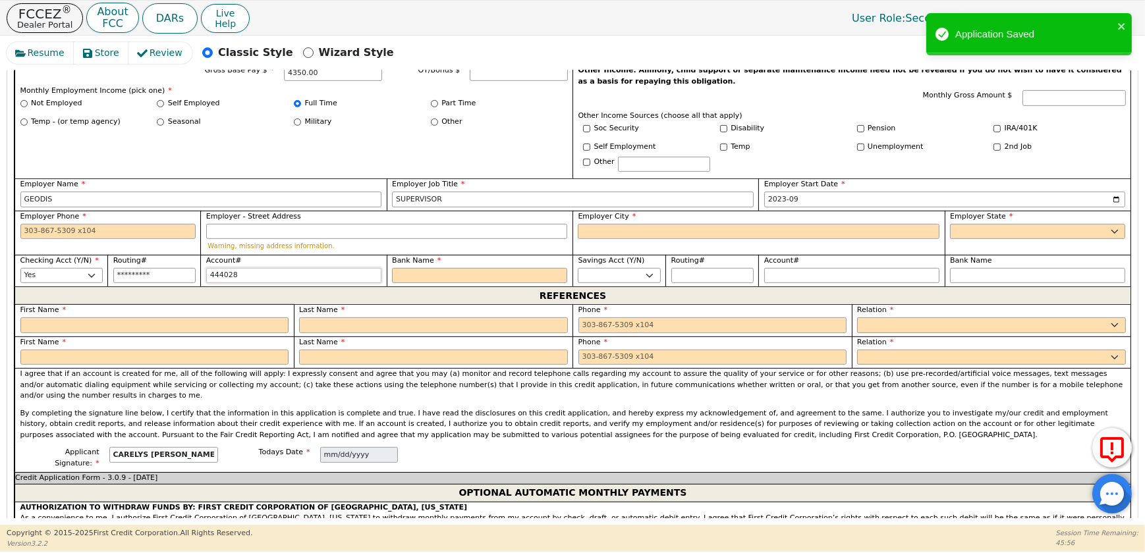
type input "4440288"
type input "*******"
type input "44402889"
type input "********"
type input "444028899"
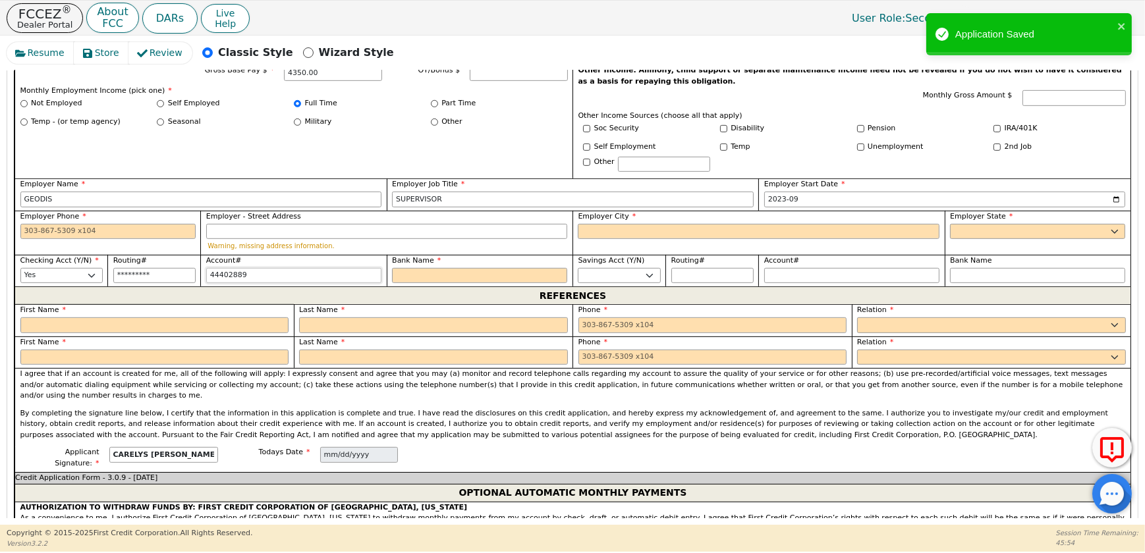
type input "*********"
type input "4440288995"
type input "**********"
type input "44402889951"
type input "**********"
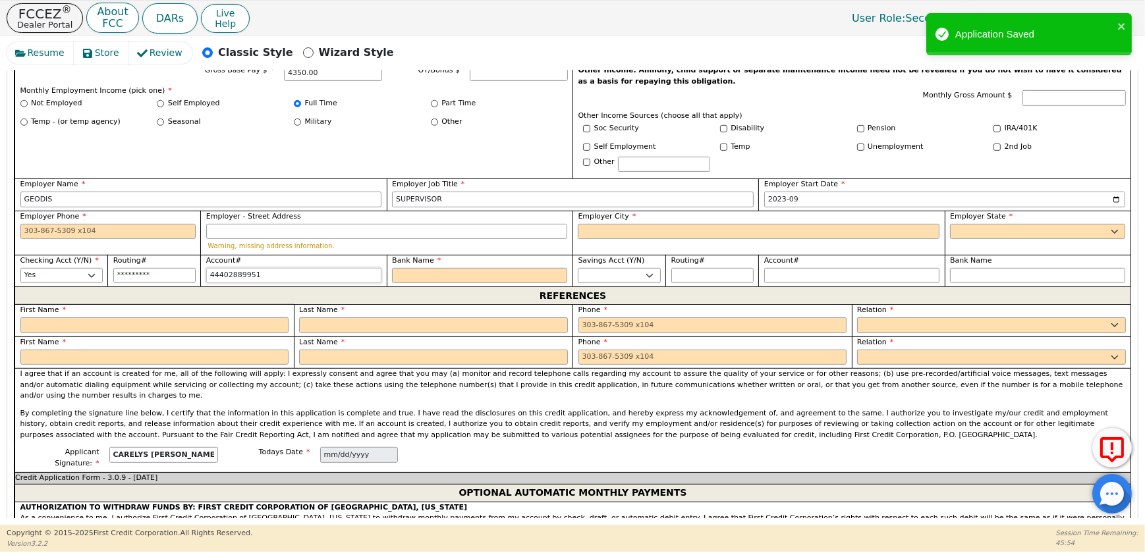
type input "444028899516"
type input "**********"
click at [416, 284] on input "Bank Name" at bounding box center [479, 276] width 175 height 16
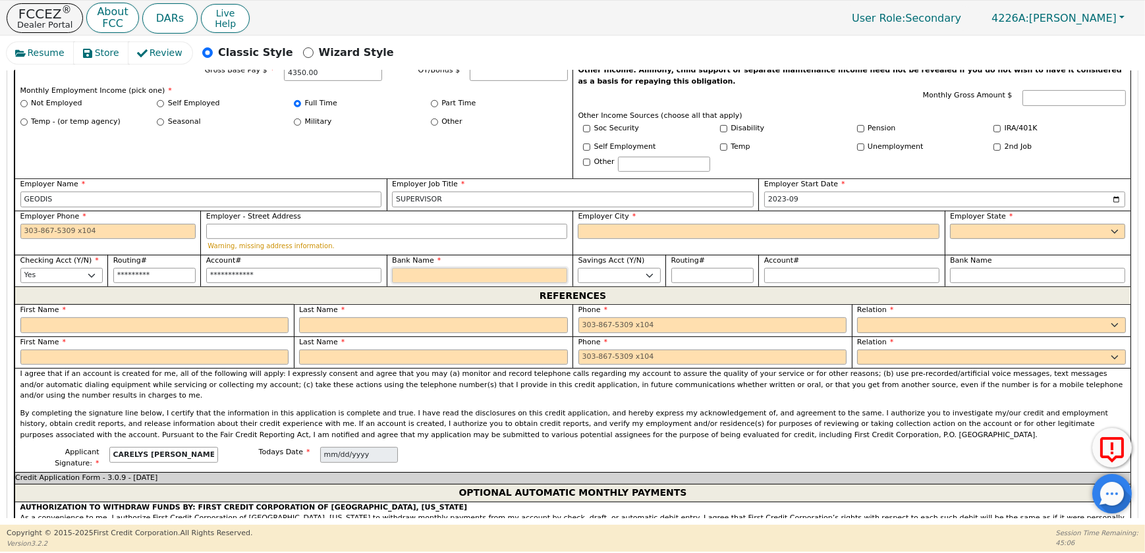
type input "B"
type input "BA"
type input "BAN"
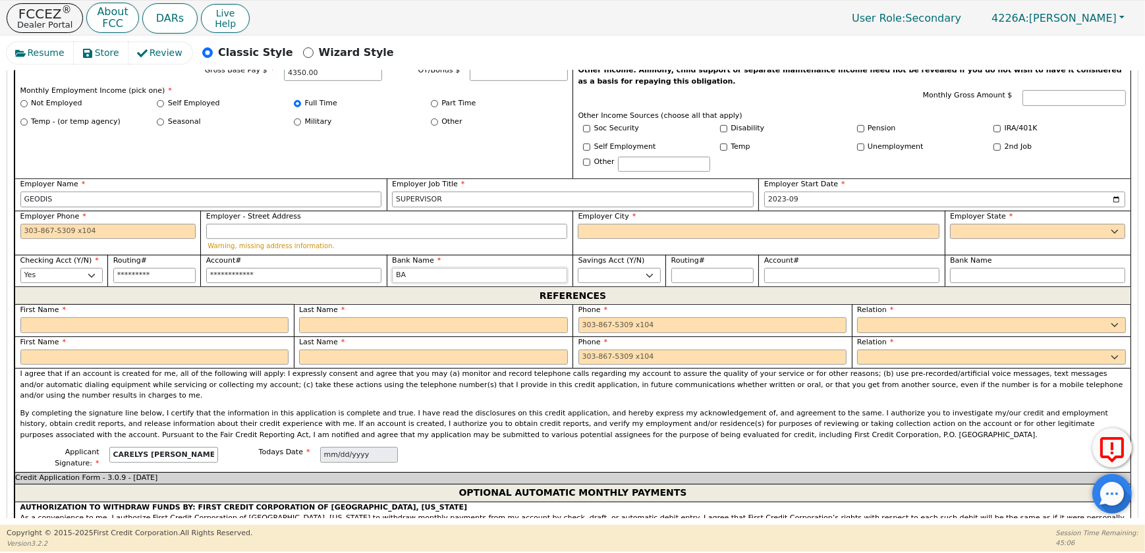
type input "BAN"
type input "BANK"
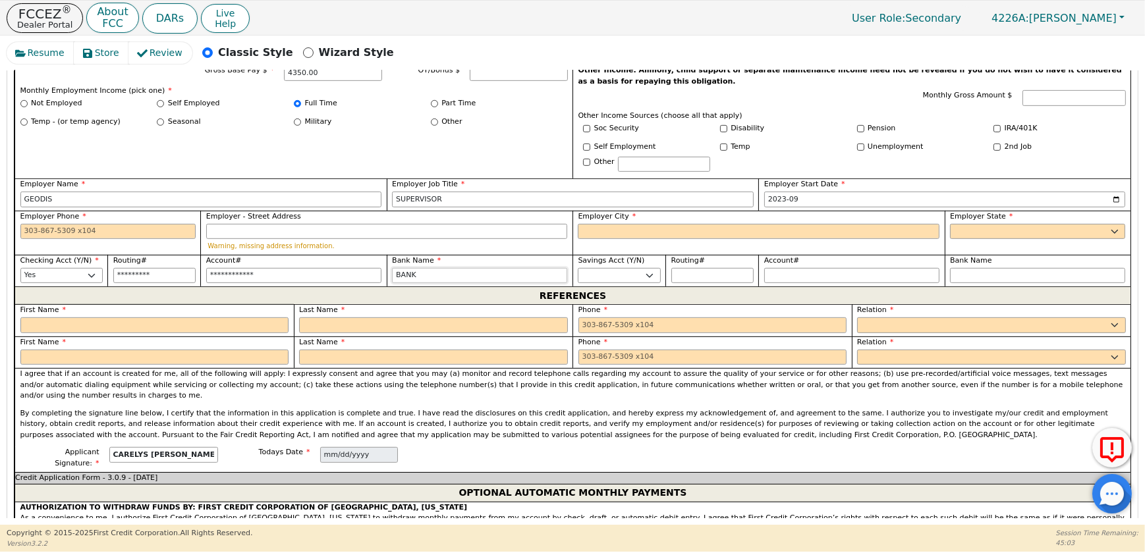
type input "BANK OF AMERICA"
click at [138, 333] on input "text" at bounding box center [154, 325] width 269 height 16
type input "[PERSON_NAME]"
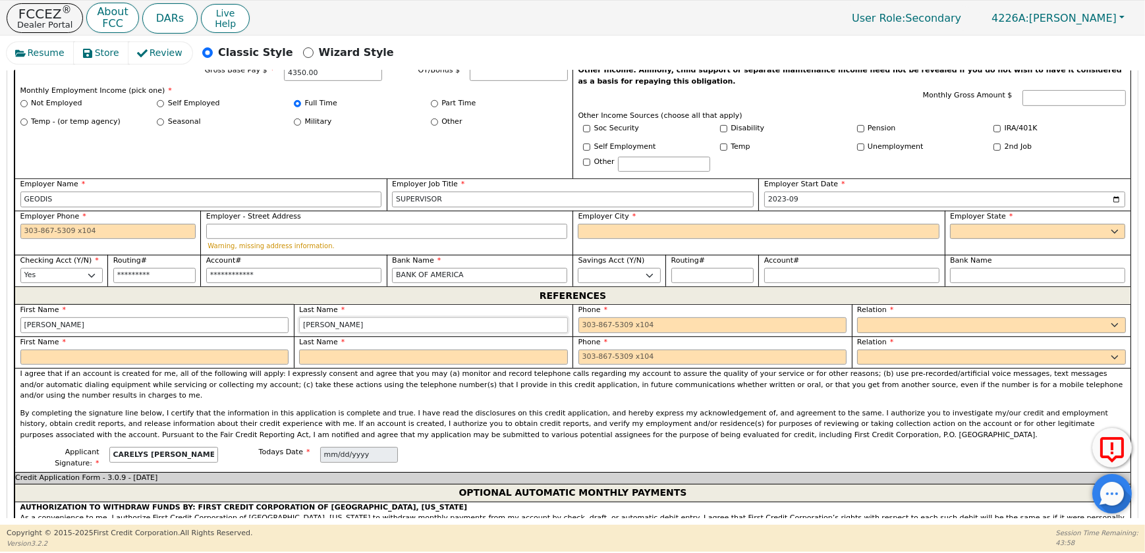
type input "[PERSON_NAME]"
click at [622, 333] on input "tel" at bounding box center [712, 325] width 269 height 16
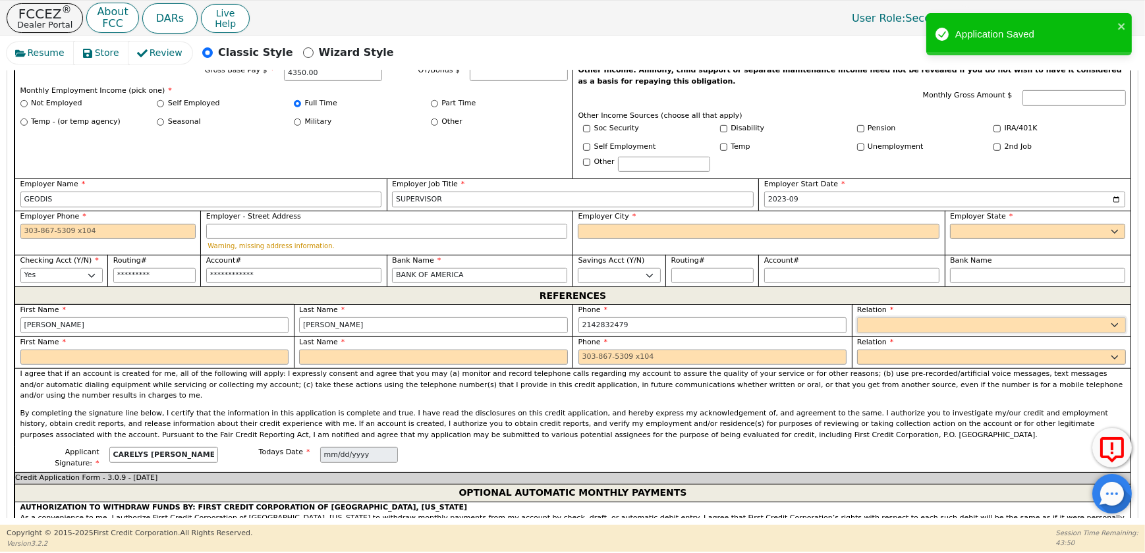
type input "[PHONE_NUMBER]"
click at [1012, 333] on select "FATHER MOTHER SISTER BROTHER DAUGHTER SON CO-WORKER NEIGHBOR FRIEND COUSIN G-MO…" at bounding box center [991, 325] width 269 height 16
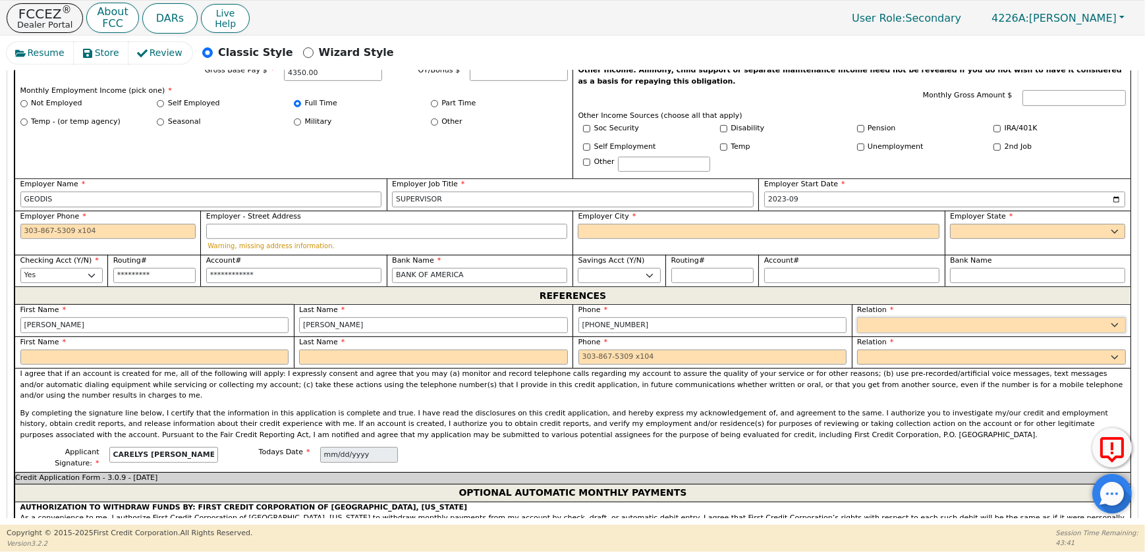
select select "OTHER"
click at [943, 368] on div "First Name [PERSON_NAME] Last Name [PERSON_NAME] Phone [PHONE_NUMBER] Relation …" at bounding box center [572, 336] width 1116 height 64
click at [1005, 333] on input "text" at bounding box center [1037, 325] width 175 height 16
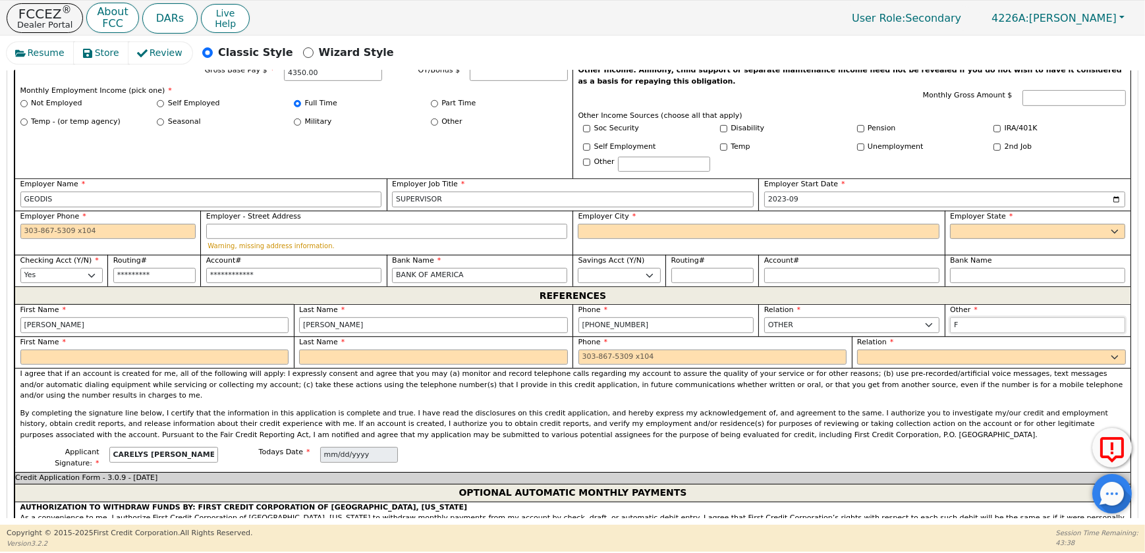
type input "FAMILY"
click at [75, 366] on input "text" at bounding box center [154, 358] width 269 height 16
type input "[PERSON_NAME]"
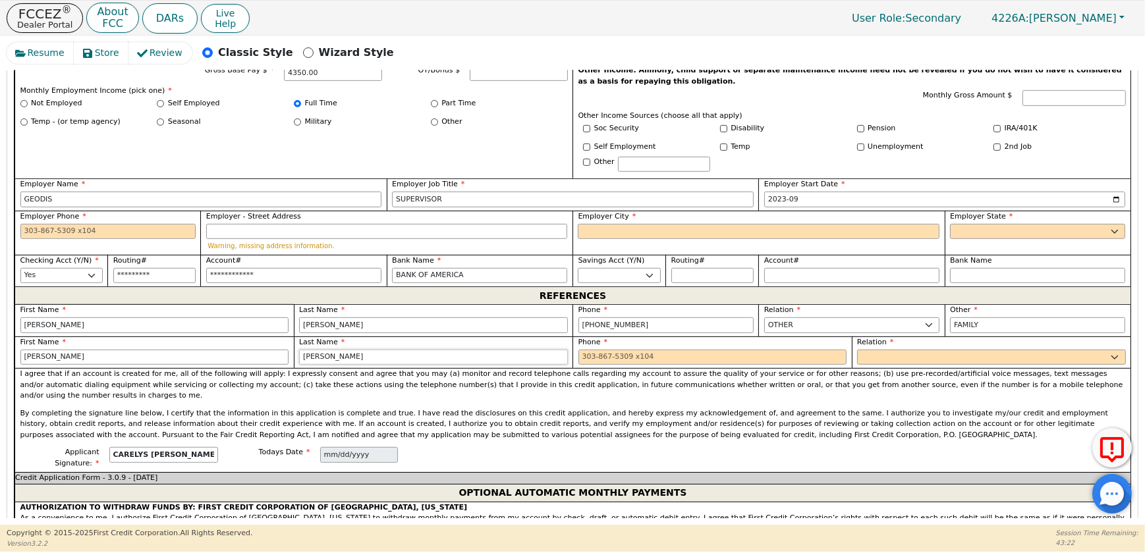
type input "[PERSON_NAME]"
click at [645, 366] on input "tel" at bounding box center [712, 358] width 269 height 16
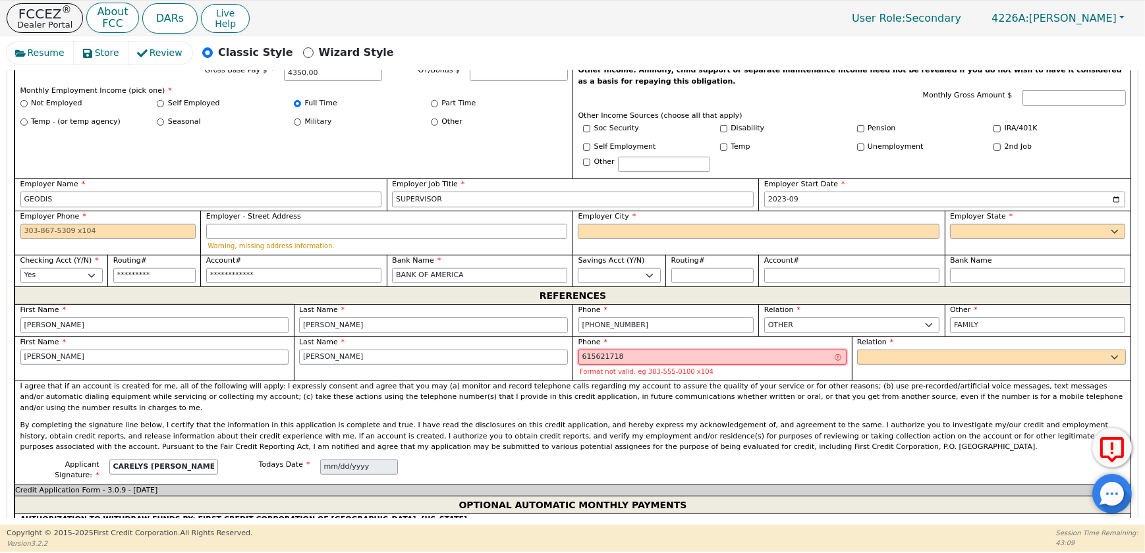
click at [593, 366] on input "615621718" at bounding box center [712, 358] width 269 height 16
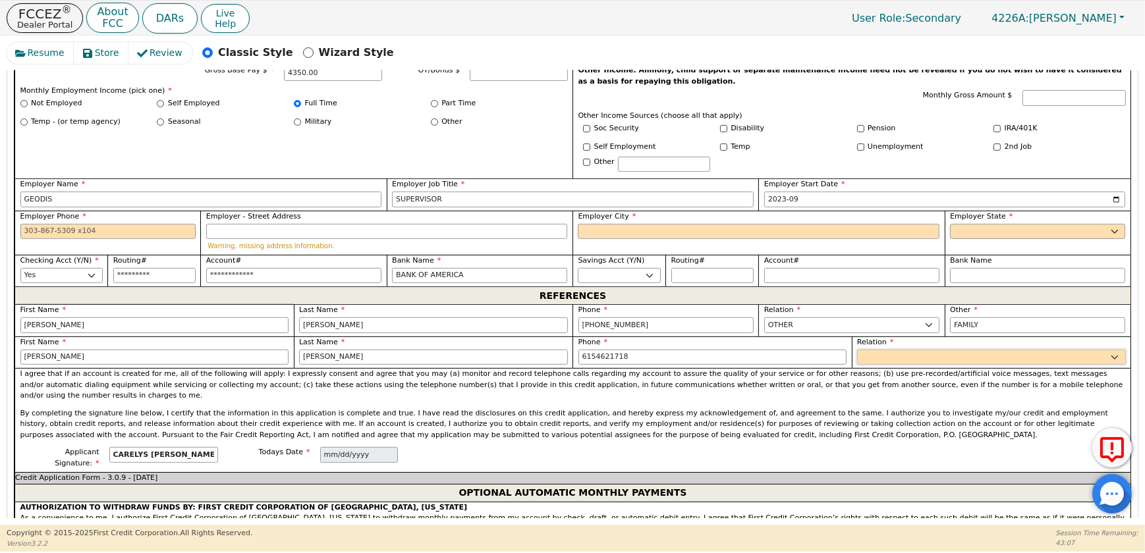
type input "[PHONE_NUMBER]"
click at [902, 366] on select "FATHER MOTHER SISTER BROTHER DAUGHTER SON CO-WORKER NEIGHBOR FRIEND COUSIN G-MO…" at bounding box center [991, 358] width 269 height 16
select select "OTHER"
click at [927, 366] on select "FATHER MOTHER SISTER BROTHER DAUGHTER SON CO-WORKER NEIGHBOR FRIEND COUSIN G-MO…" at bounding box center [991, 358] width 269 height 16
click at [987, 366] on input "text" at bounding box center [1037, 358] width 175 height 16
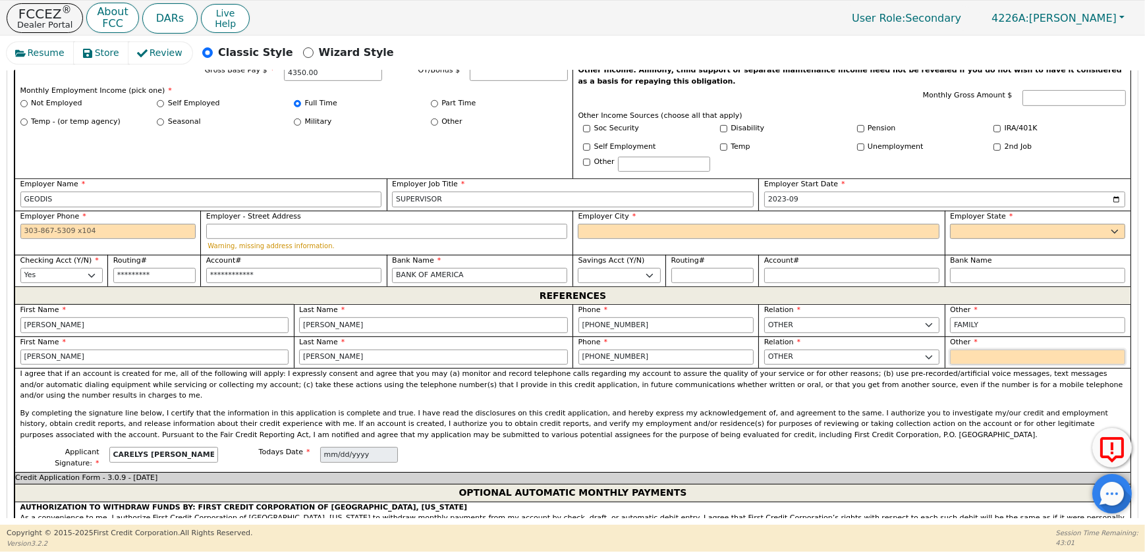
type input "FAMILY"
click at [218, 240] on input "Employer - Street Address" at bounding box center [387, 232] width 362 height 16
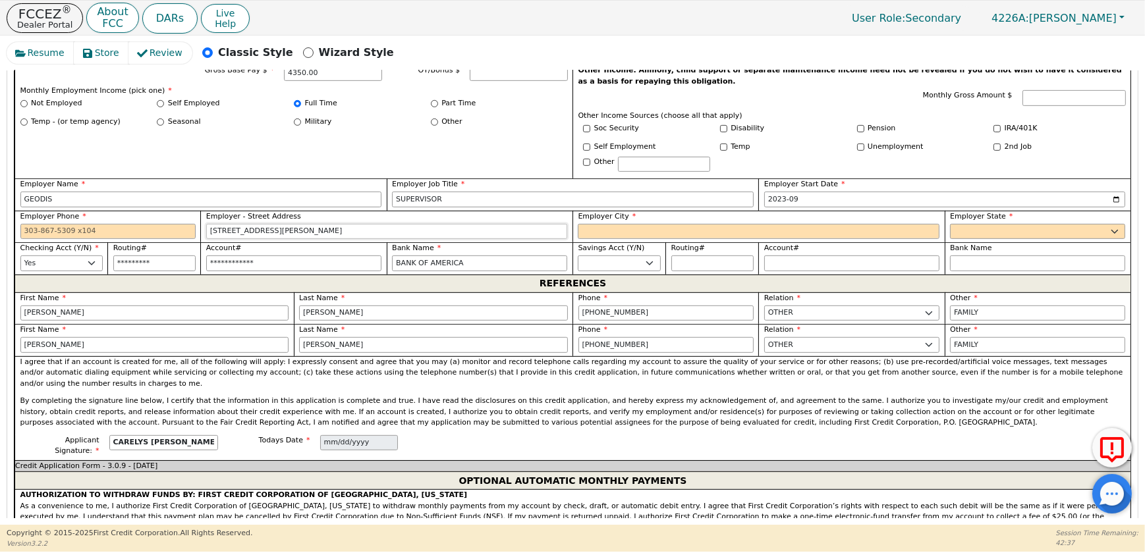
type input "[STREET_ADDRESS][PERSON_NAME]"
click at [618, 240] on input "Employer City" at bounding box center [759, 232] width 362 height 16
type input "LIBANO"
click at [1013, 240] on select "AK AL AR AZ CA CO CT DC DE FL [GEOGRAPHIC_DATA] HI IA ID [GEOGRAPHIC_DATA] IN K…" at bounding box center [1037, 232] width 175 height 16
select select "TN"
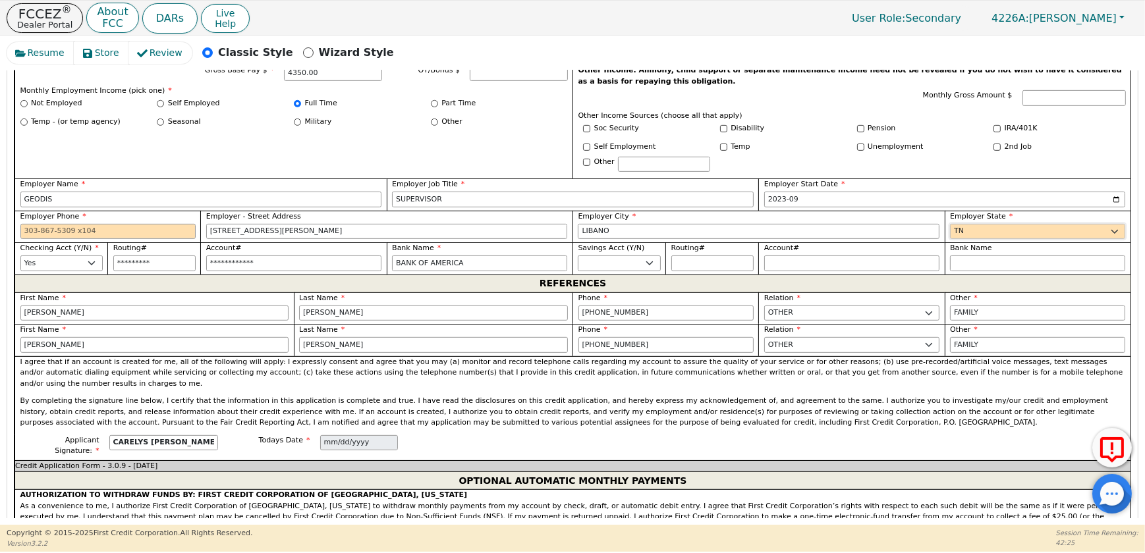
click at [950, 240] on select "AK AL AR AZ CA CO CT DC DE FL [GEOGRAPHIC_DATA] HI IA ID [GEOGRAPHIC_DATA] IN K…" at bounding box center [1037, 232] width 175 height 16
drag, startPoint x: 626, startPoint y: 309, endPoint x: 584, endPoint y: 311, distance: 41.5
click at [584, 240] on input "LIBANO" at bounding box center [759, 232] width 362 height 16
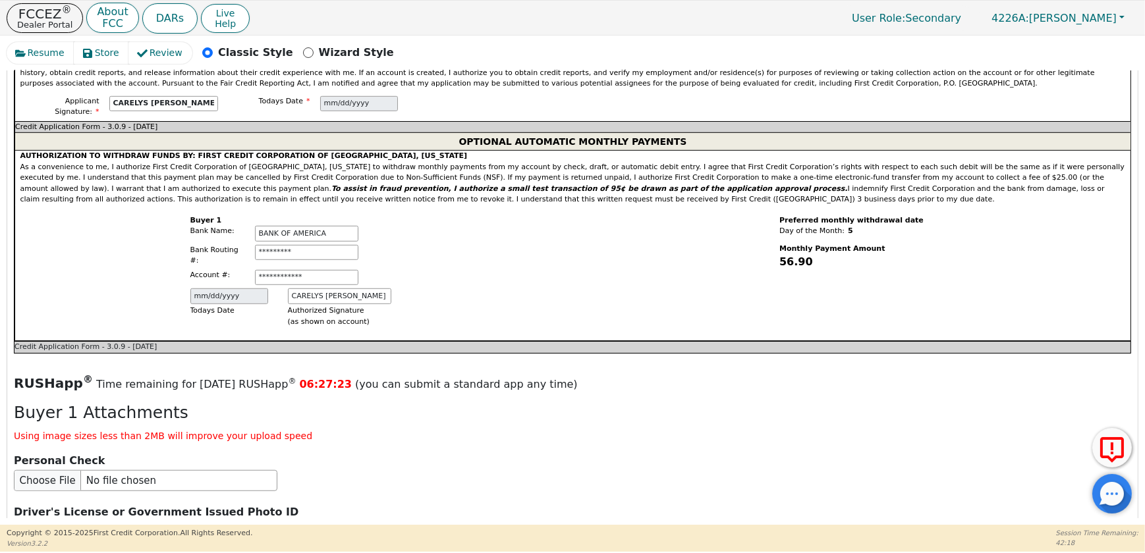
scroll to position [1369, 0]
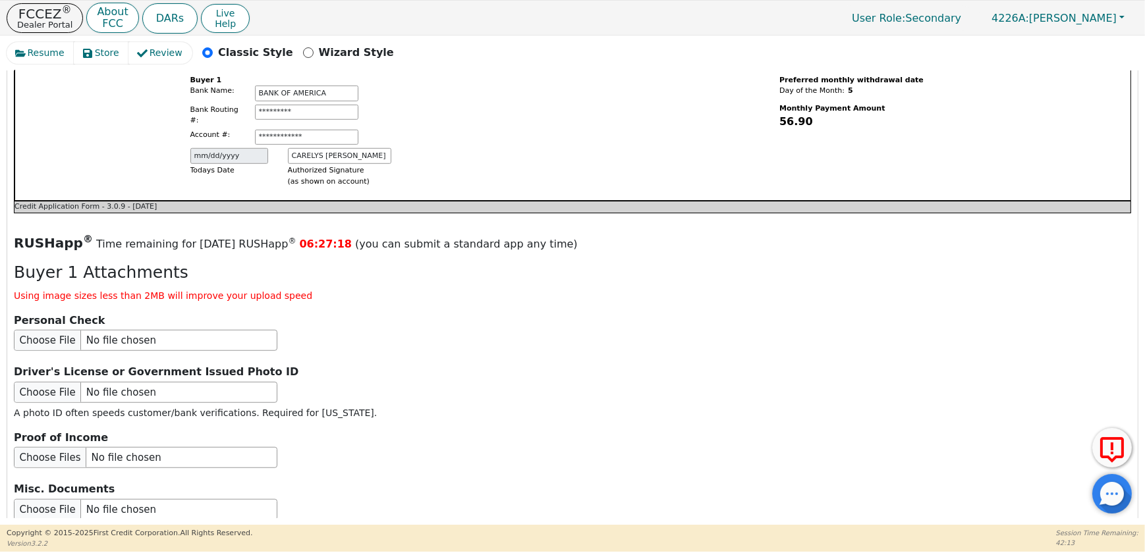
type input "[GEOGRAPHIC_DATA]"
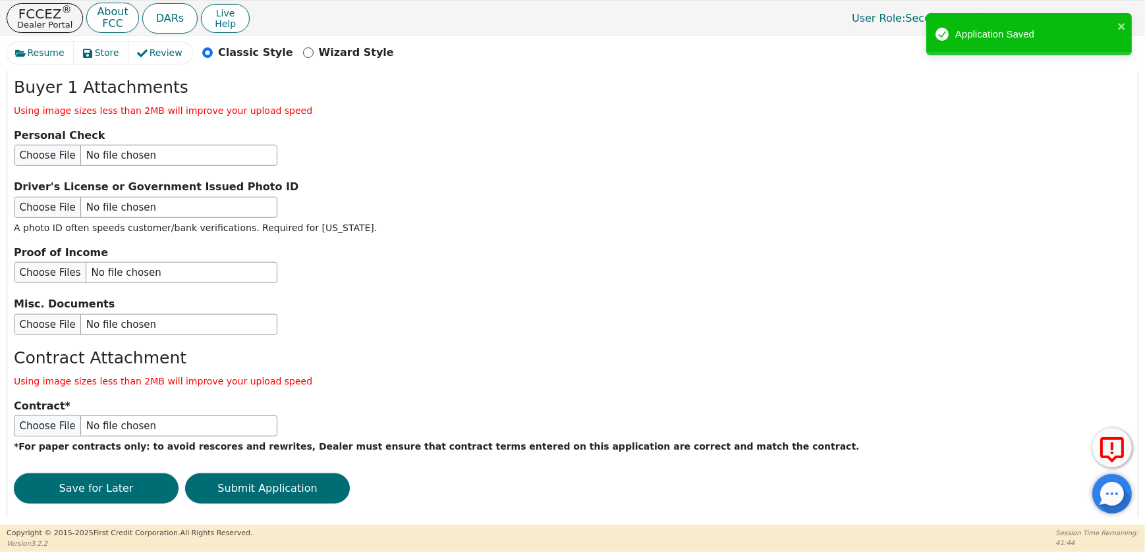
scroll to position [1668, 0]
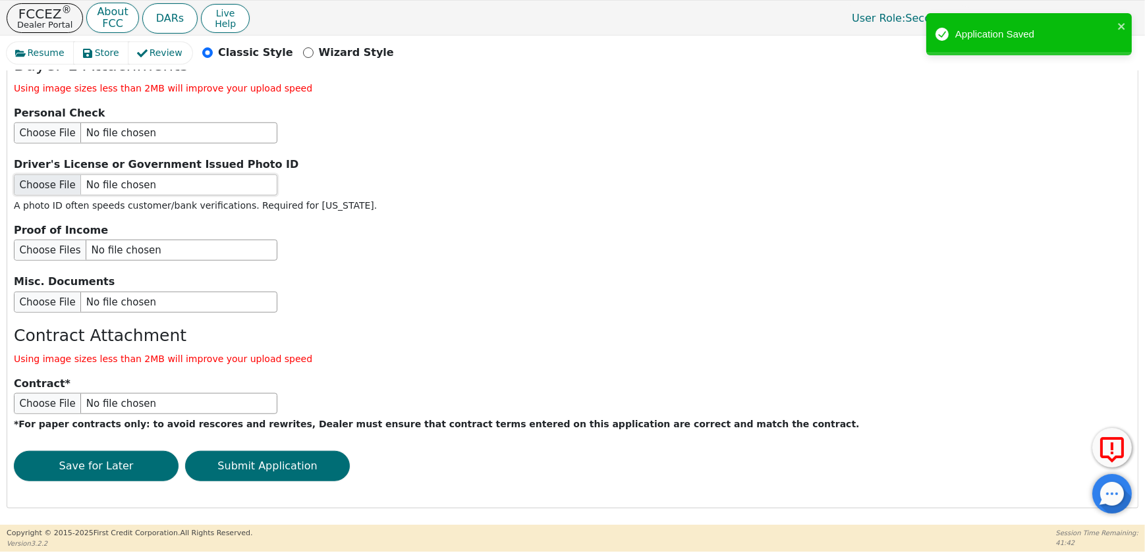
click at [40, 196] on input "file" at bounding box center [145, 185] width 263 height 21
type input "C:\fakepath\CARELYS [PERSON_NAME] ID.jpeg"
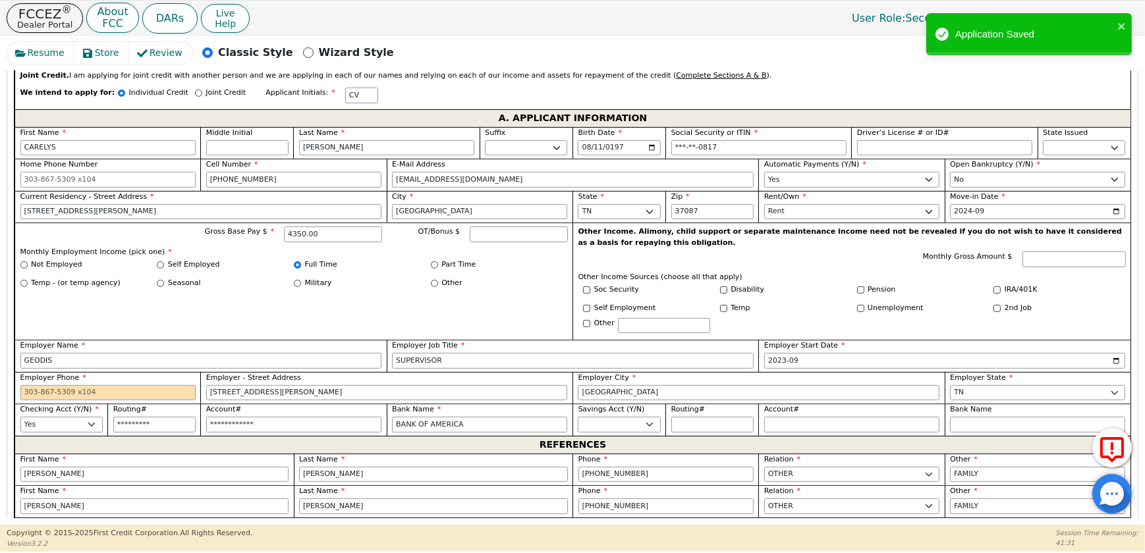
scroll to position [908, 0]
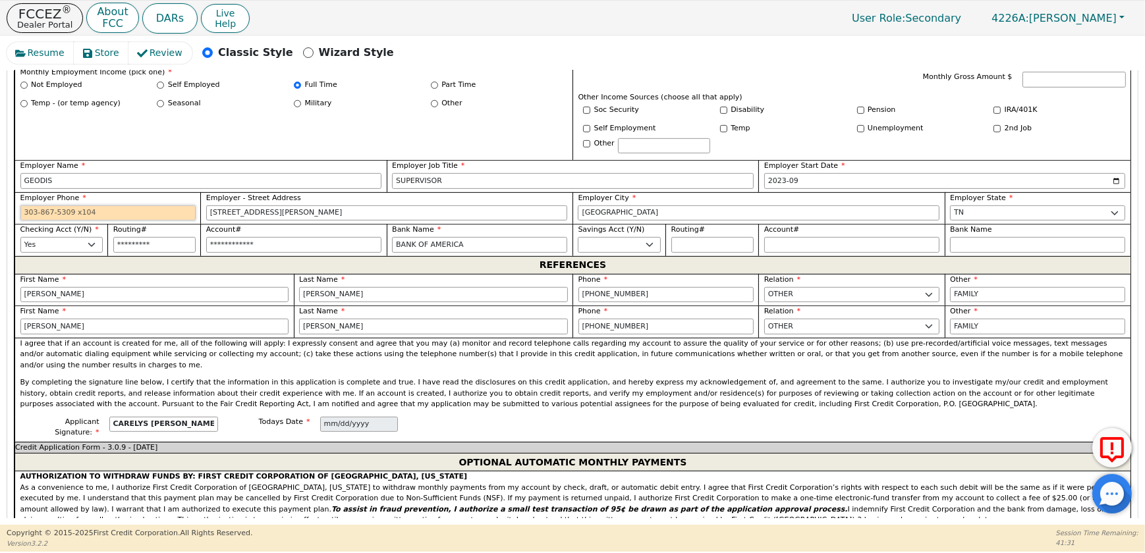
click at [95, 221] on input "Employer Phone" at bounding box center [107, 213] width 175 height 16
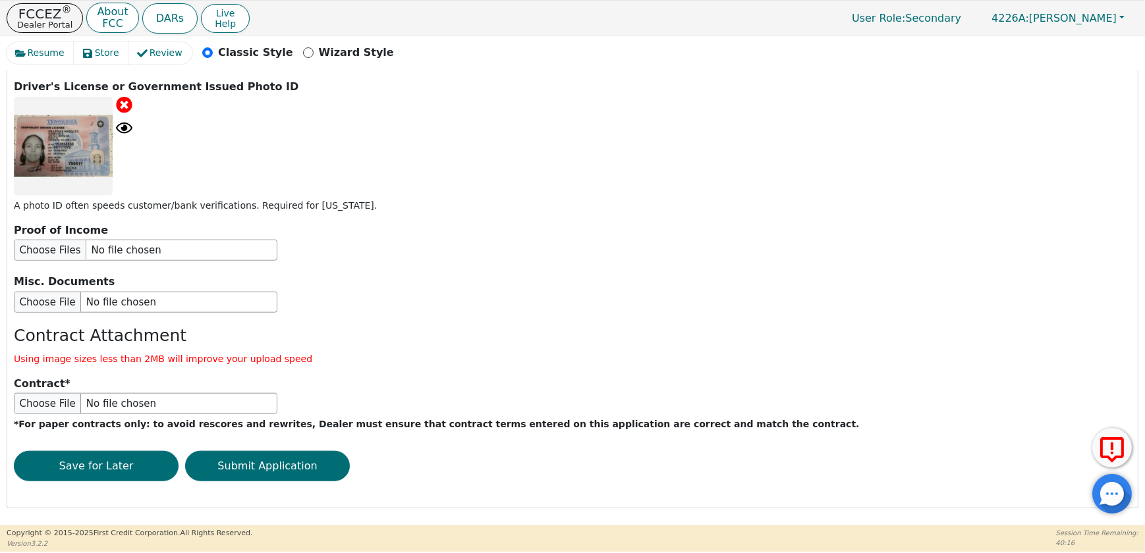
scroll to position [1866, 0]
type input "[PHONE_NUMBER]"
click at [270, 461] on button "Submit Application" at bounding box center [267, 466] width 165 height 30
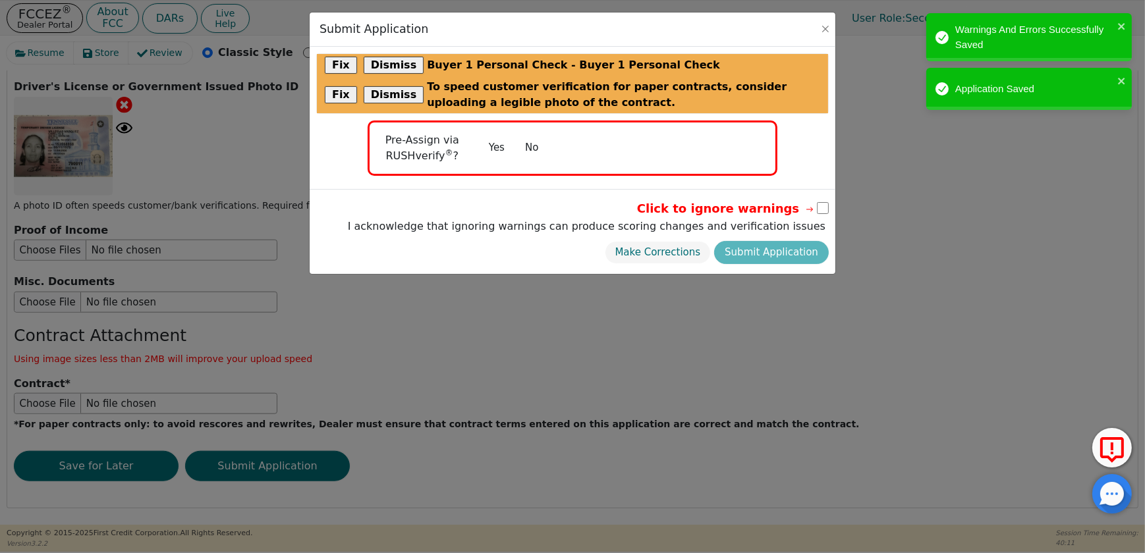
click at [527, 148] on button "No" at bounding box center [531, 147] width 34 height 23
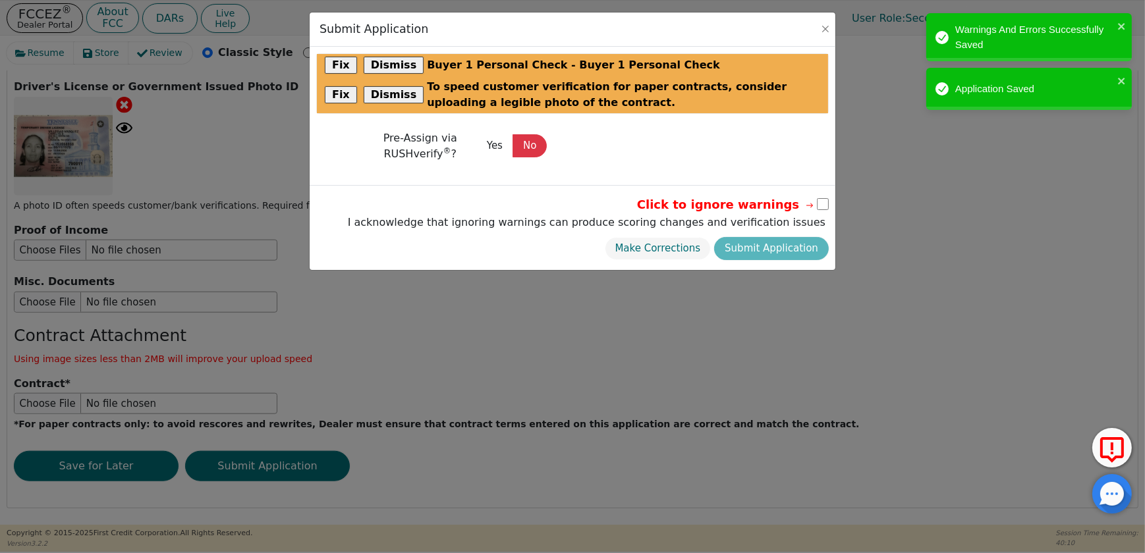
click at [821, 198] on input "checkbox" at bounding box center [823, 204] width 12 height 12
checkbox input "true"
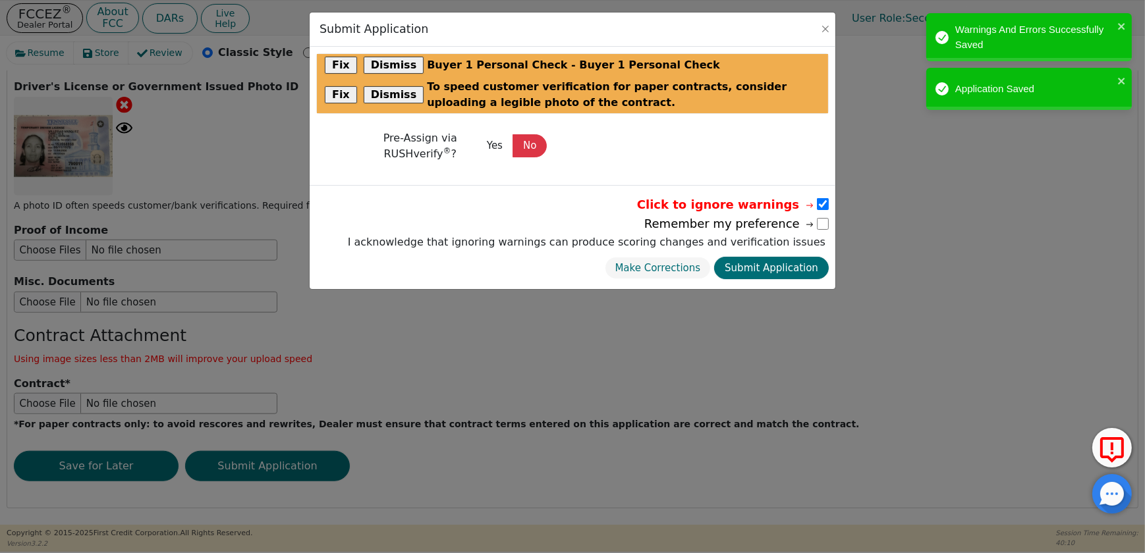
click at [804, 255] on div "Make Corrections Submit Application" at bounding box center [586, 269] width 484 height 30
click at [805, 264] on button "Submit Application" at bounding box center [771, 268] width 115 height 23
select select
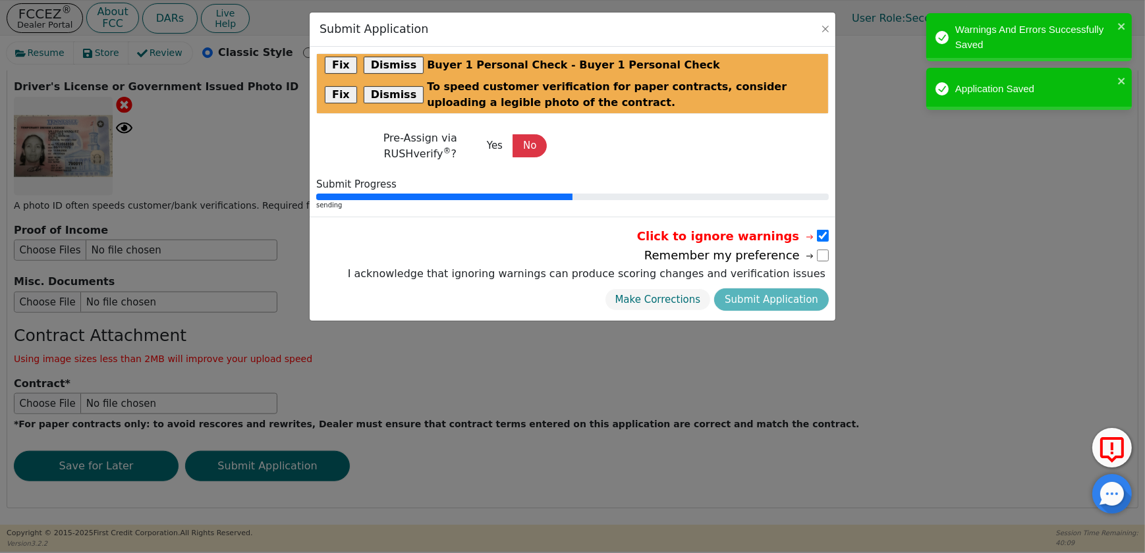
radio input "false"
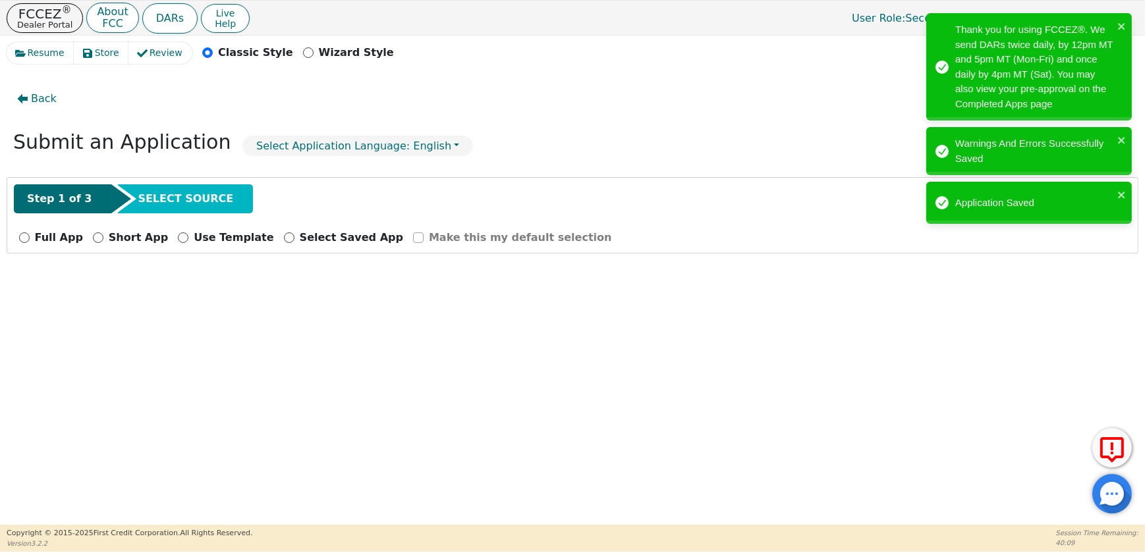
scroll to position [0, 0]
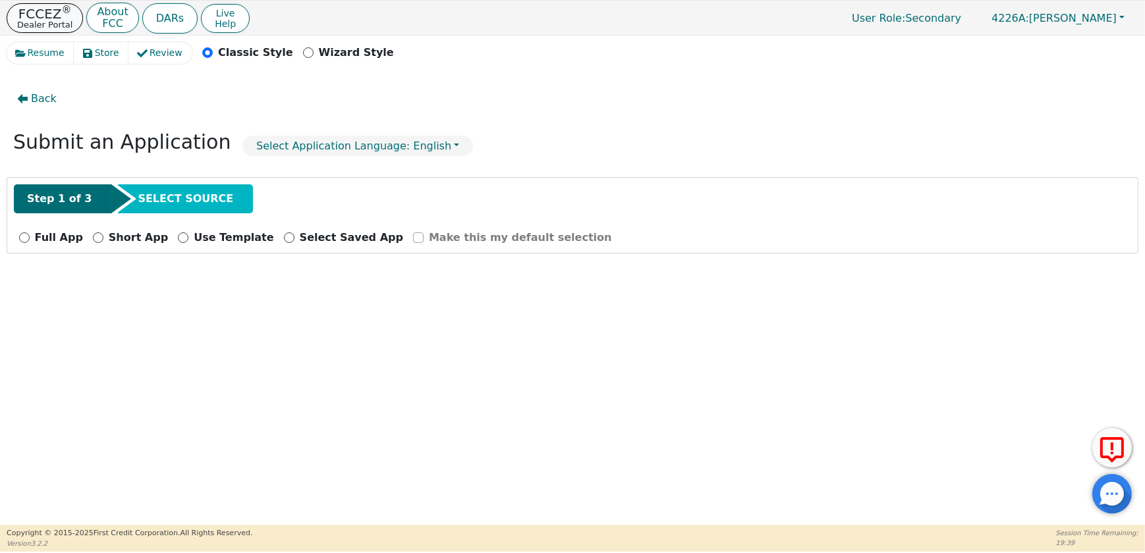
click at [34, 24] on p "Dealer Portal" at bounding box center [44, 24] width 55 height 9
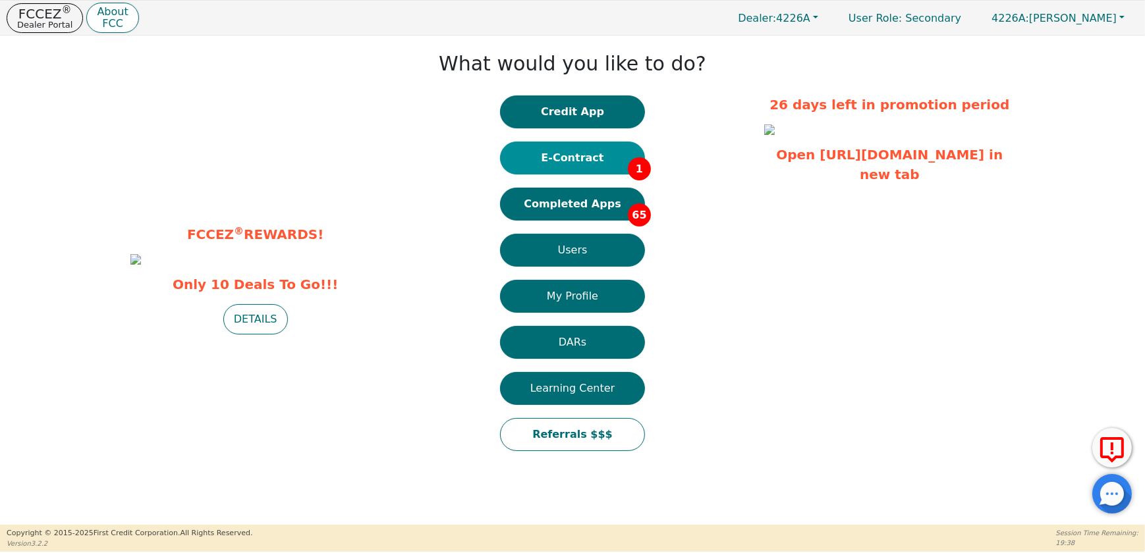
click at [609, 153] on button "E-Contract 1" at bounding box center [572, 158] width 145 height 33
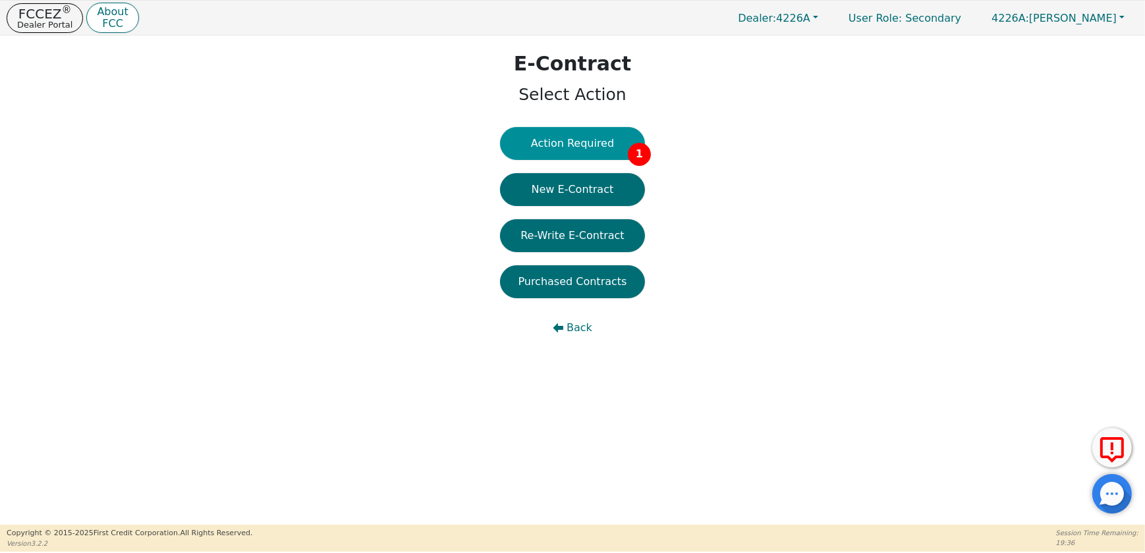
click at [560, 146] on button "Action Required 1" at bounding box center [572, 143] width 145 height 33
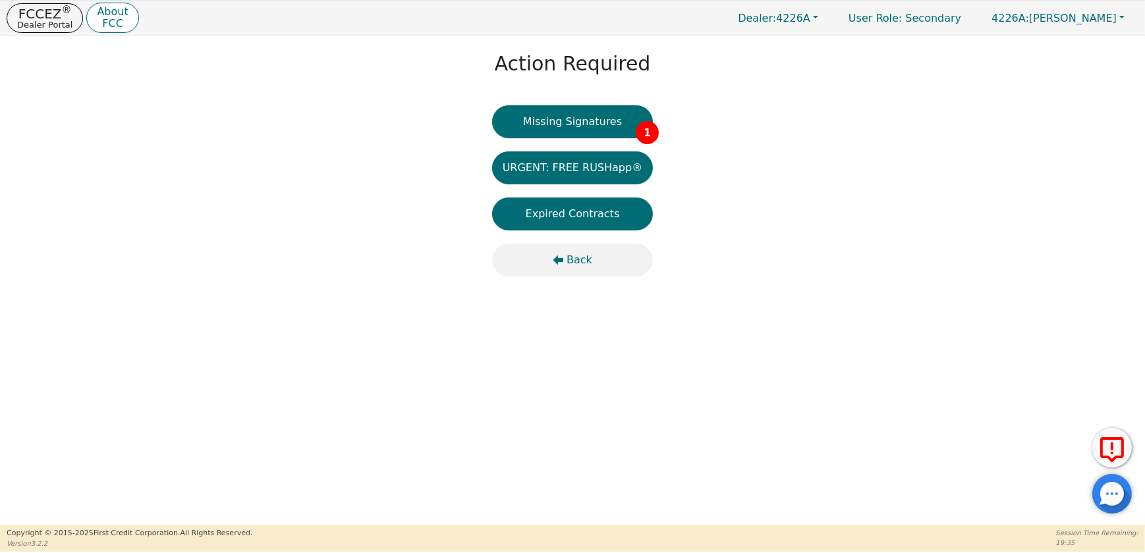
click at [572, 262] on span "Back" at bounding box center [579, 260] width 26 height 16
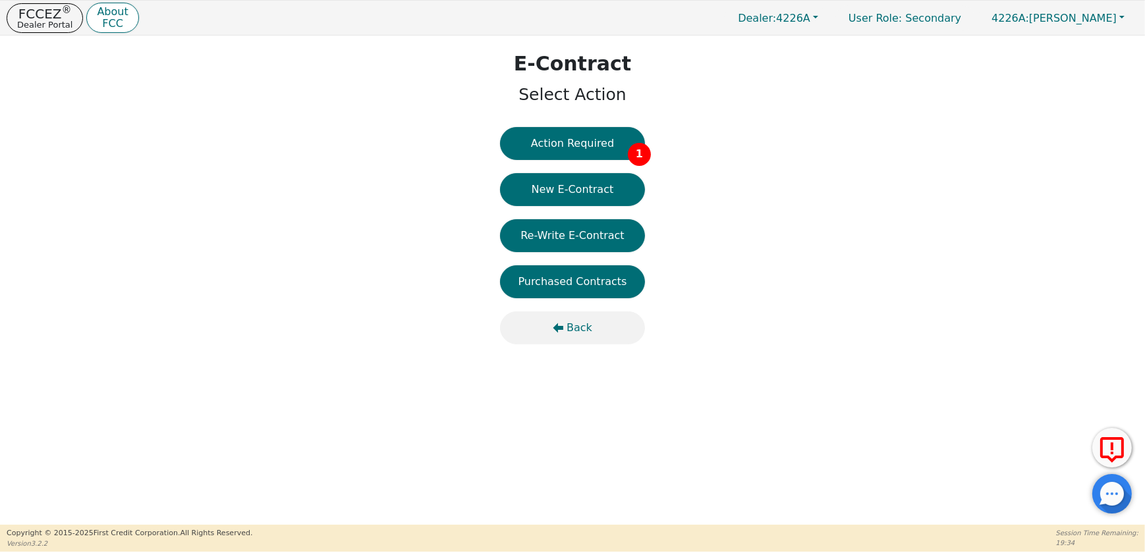
click at [560, 331] on icon "button" at bounding box center [558, 328] width 11 height 11
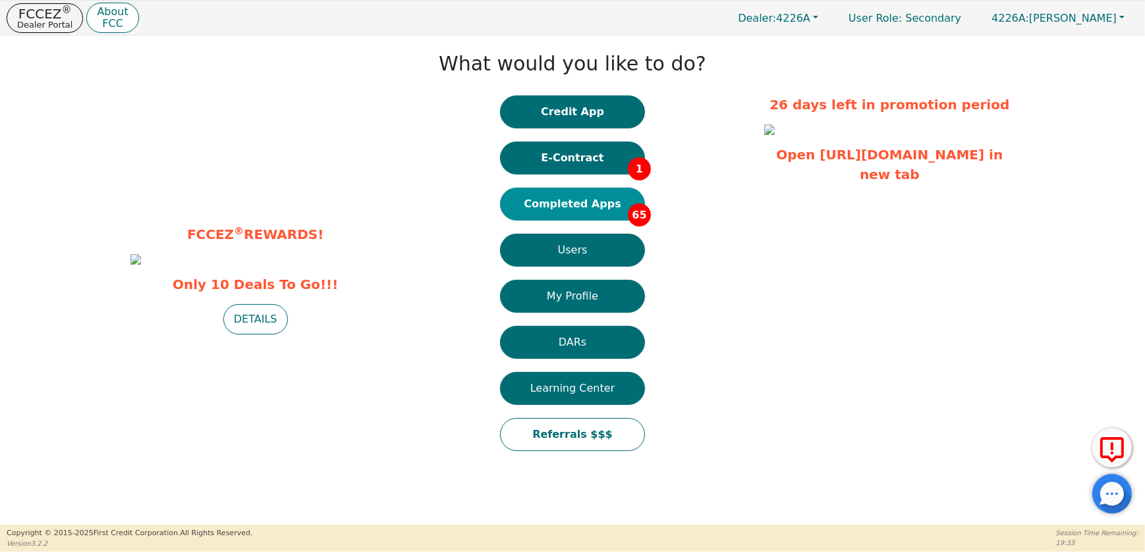
click at [594, 211] on button "Completed Apps 65" at bounding box center [572, 204] width 145 height 33
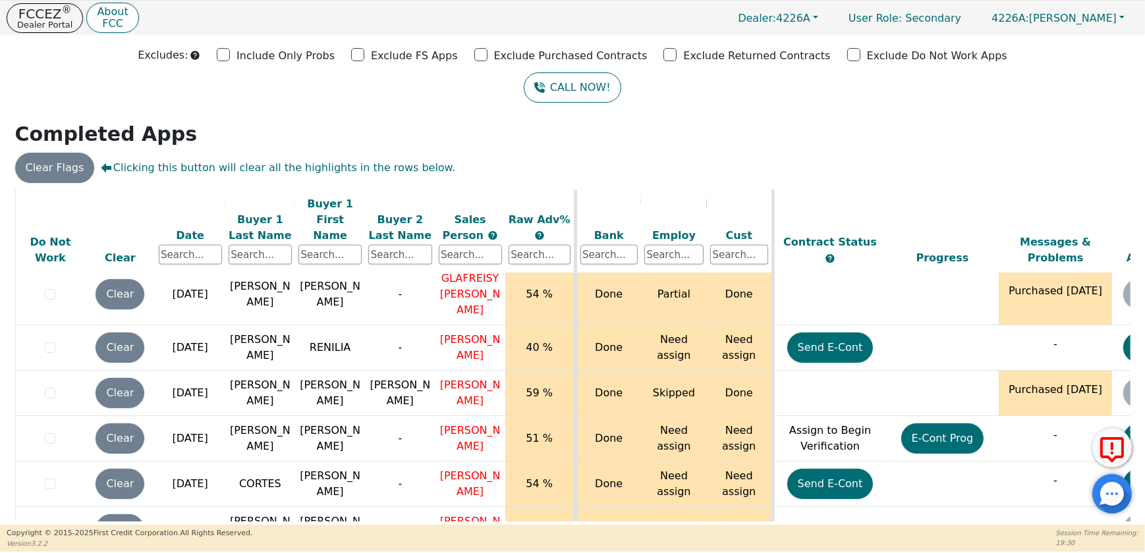
scroll to position [2936, 0]
